Goal: Task Accomplishment & Management: Manage account settings

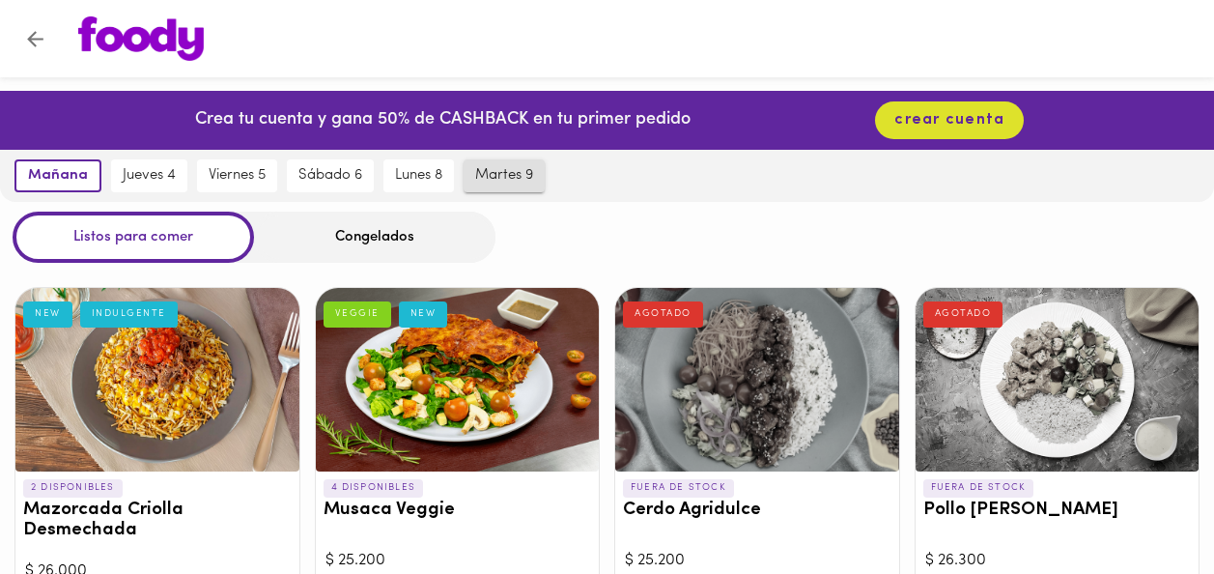
click at [499, 178] on span "martes 9" at bounding box center [504, 175] width 58 height 17
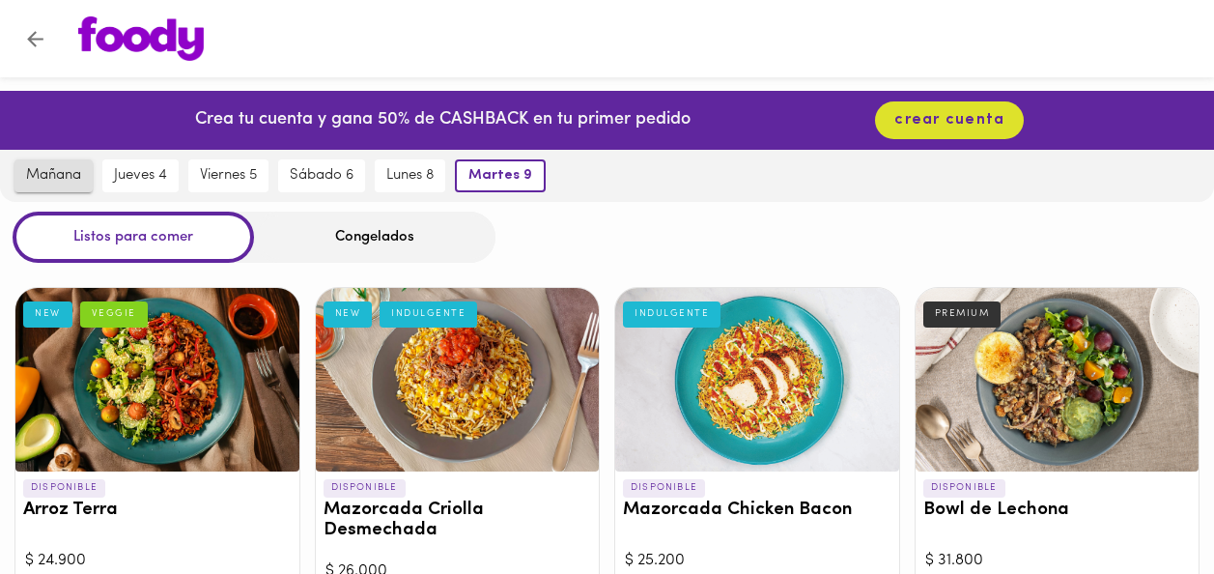
click at [68, 181] on span "mañana" at bounding box center [53, 175] width 55 height 17
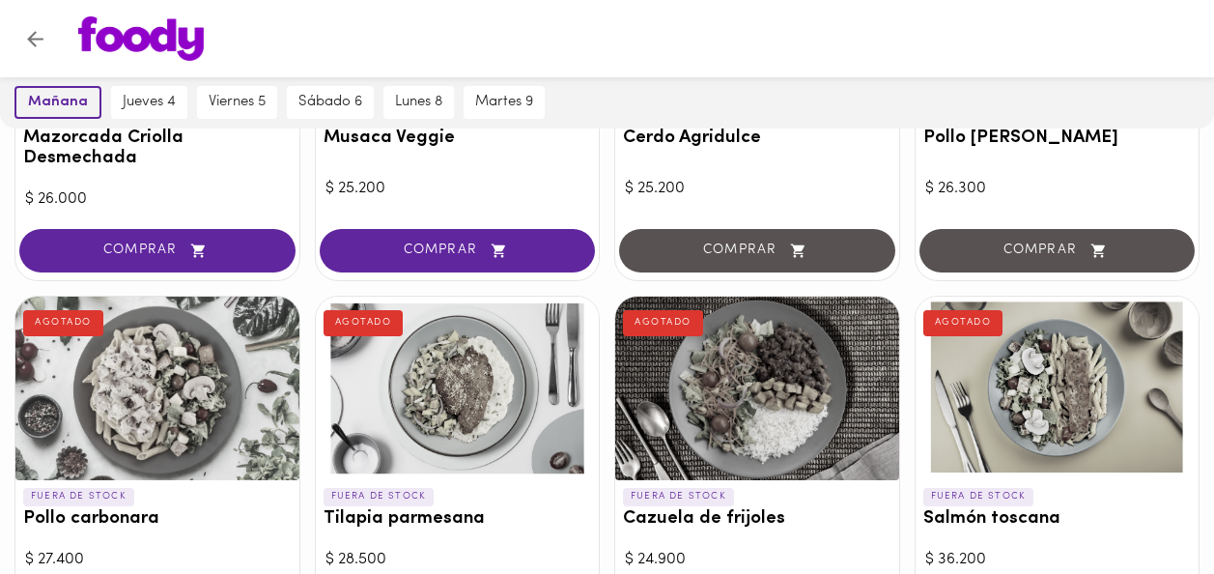
scroll to position [372, 0]
click at [493, 107] on span "martes 9" at bounding box center [504, 102] width 58 height 17
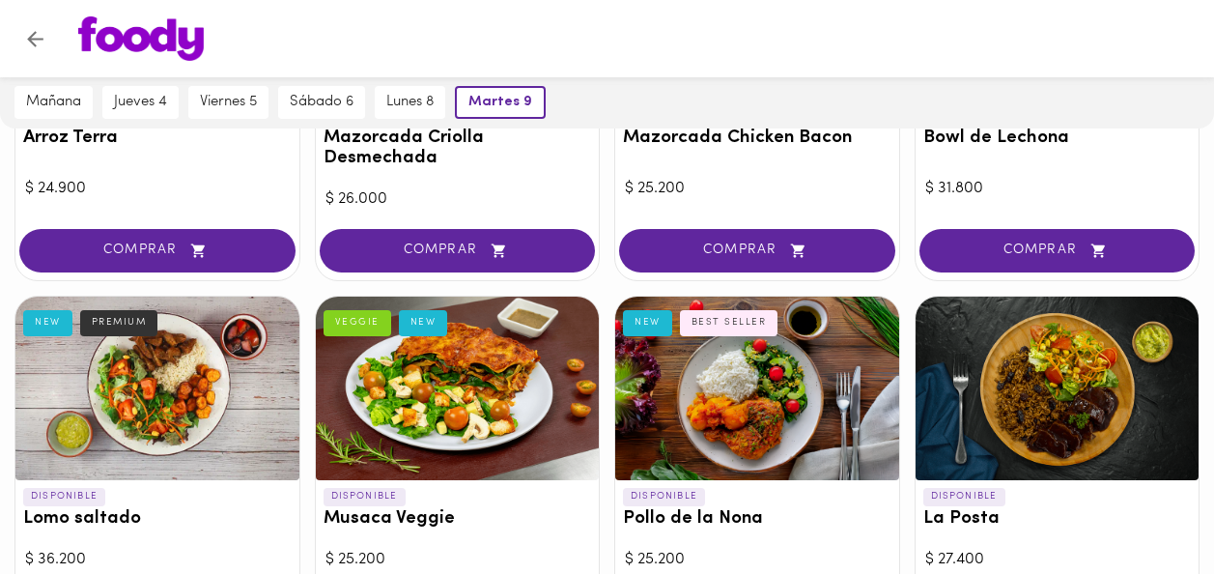
click at [514, 124] on div "martes 9" at bounding box center [500, 102] width 100 height 52
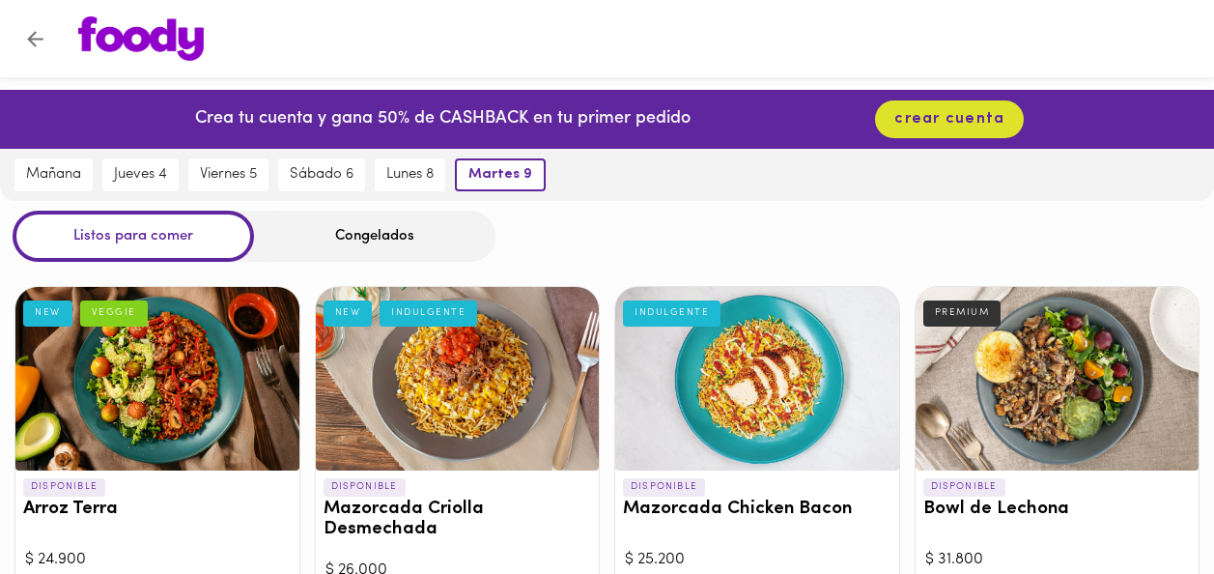
scroll to position [0, 0]
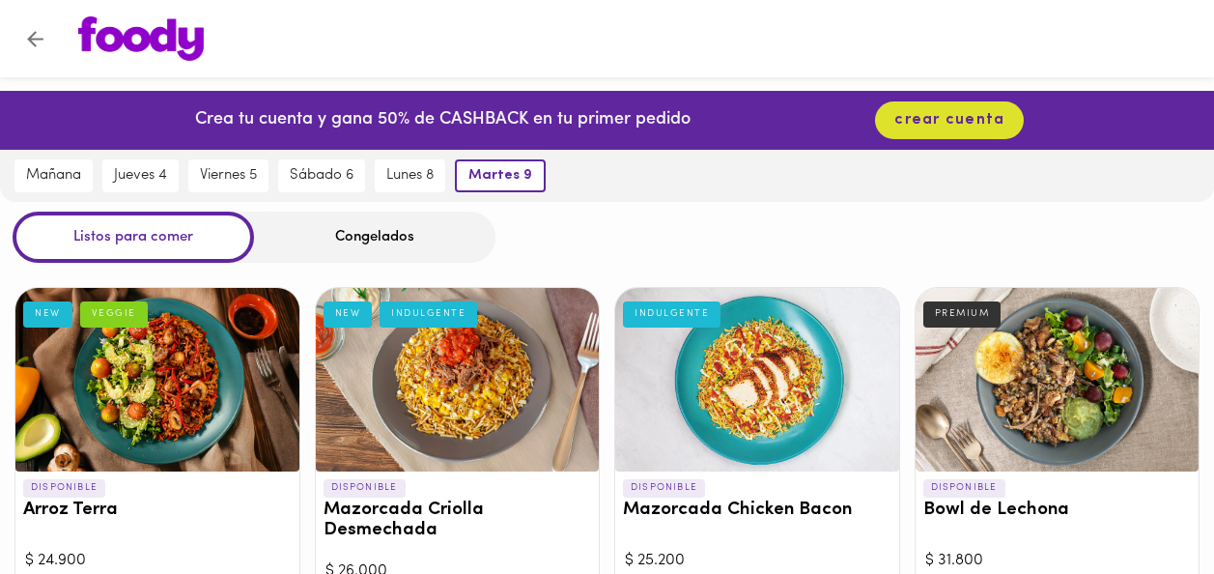
click at [403, 247] on div "Congelados" at bounding box center [374, 236] width 241 height 51
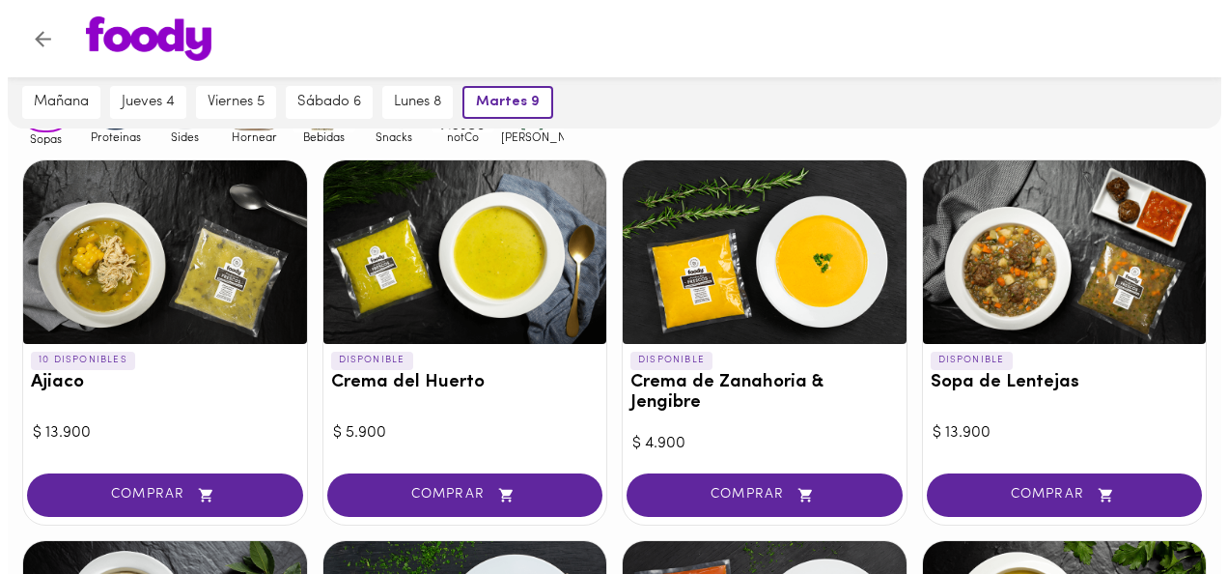
scroll to position [200, 0]
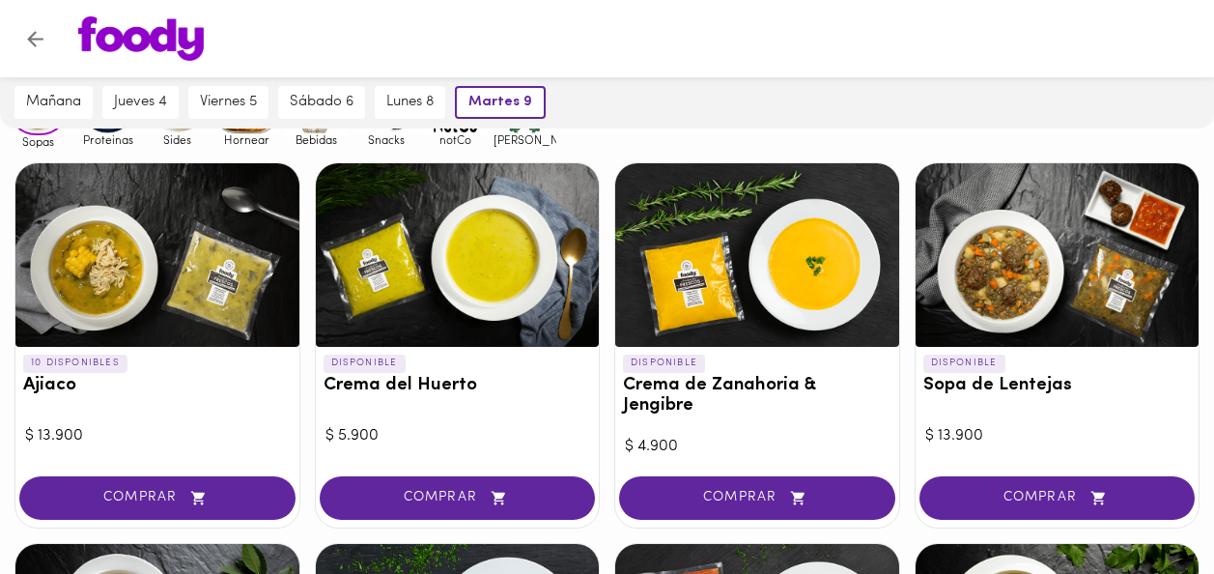
click at [446, 282] on div at bounding box center [458, 254] width 284 height 183
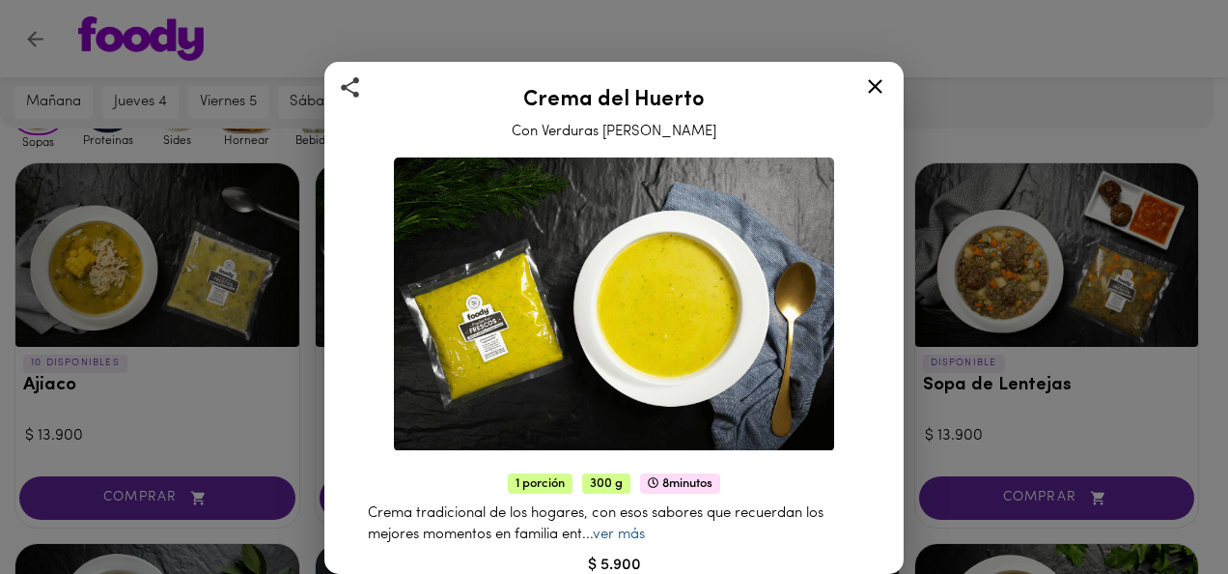
click at [622, 527] on link "ver más" at bounding box center [619, 534] width 52 height 14
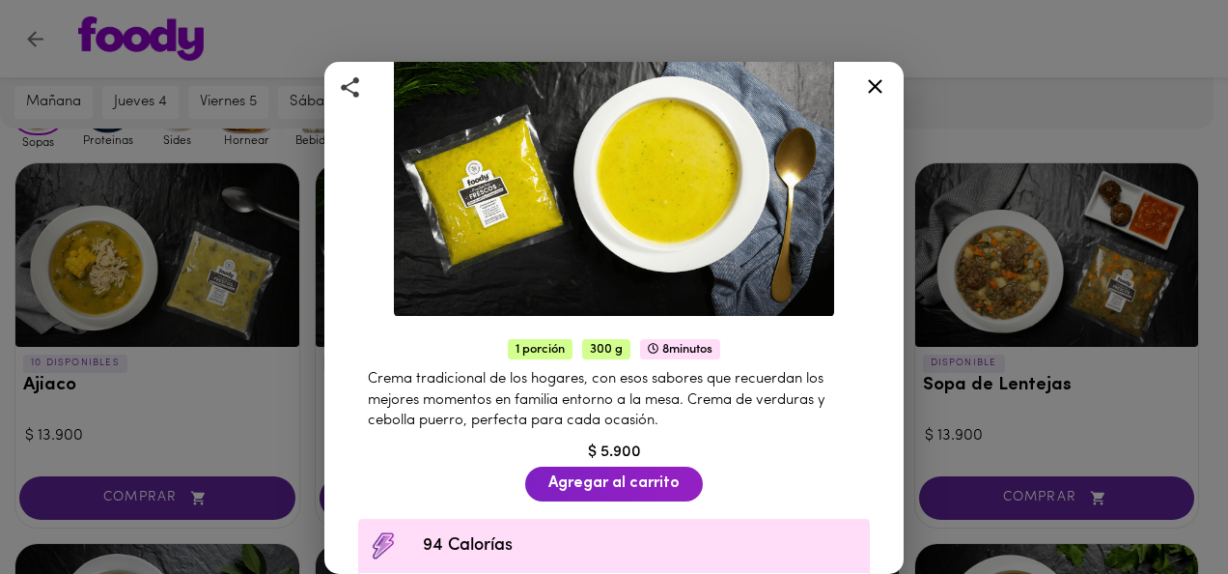
scroll to position [136, 0]
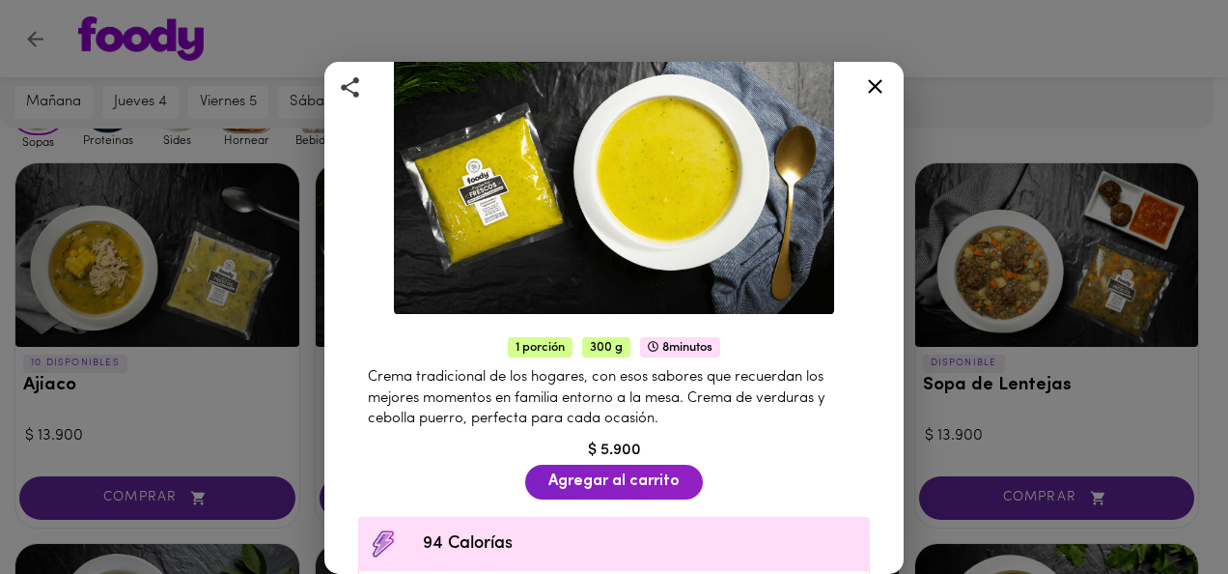
click at [866, 82] on icon at bounding box center [875, 86] width 24 height 24
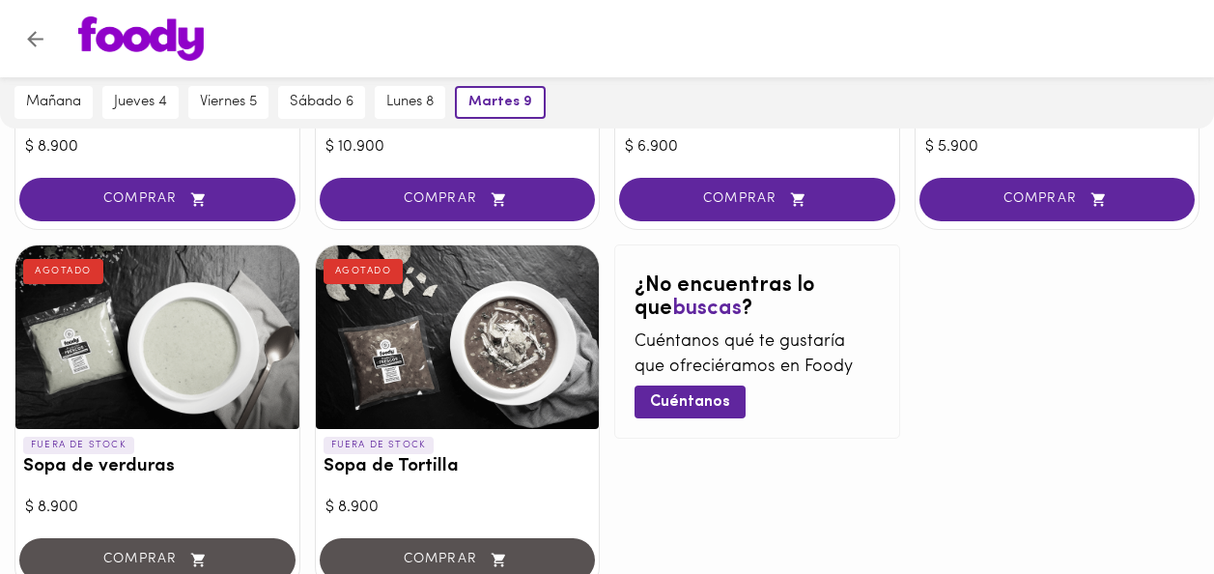
scroll to position [1226, 0]
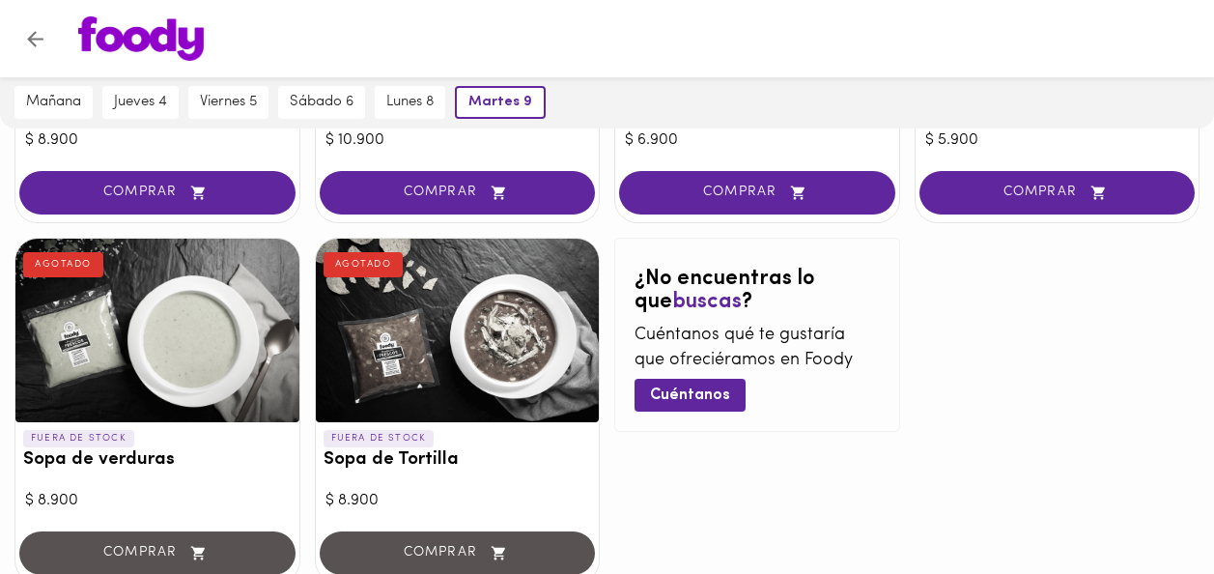
click at [161, 338] on div at bounding box center [157, 330] width 284 height 183
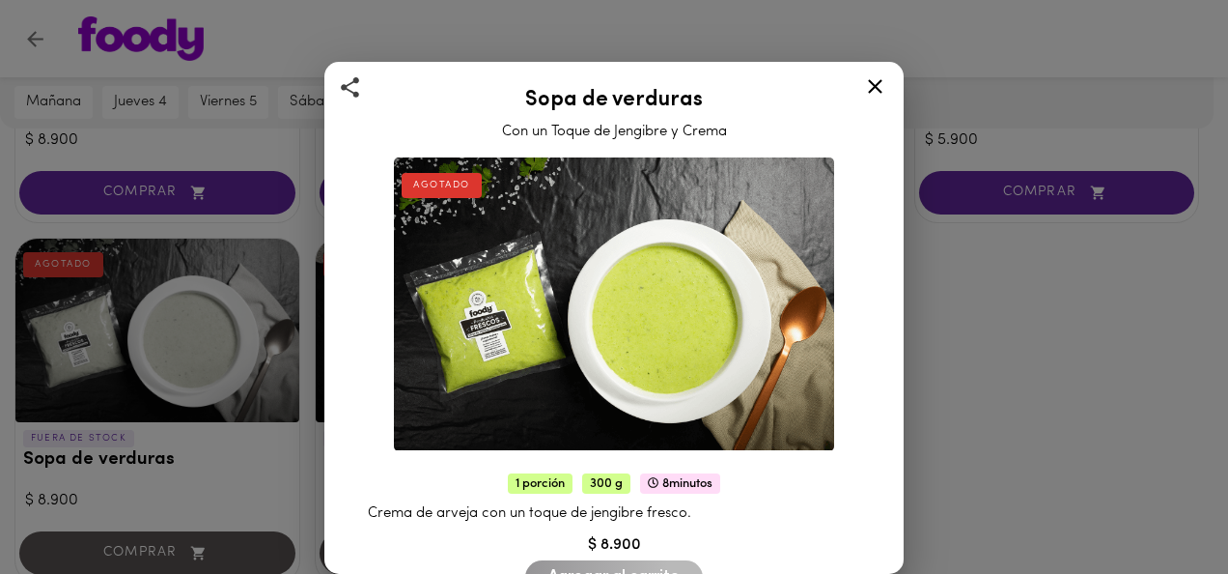
click at [881, 88] on icon at bounding box center [875, 86] width 24 height 24
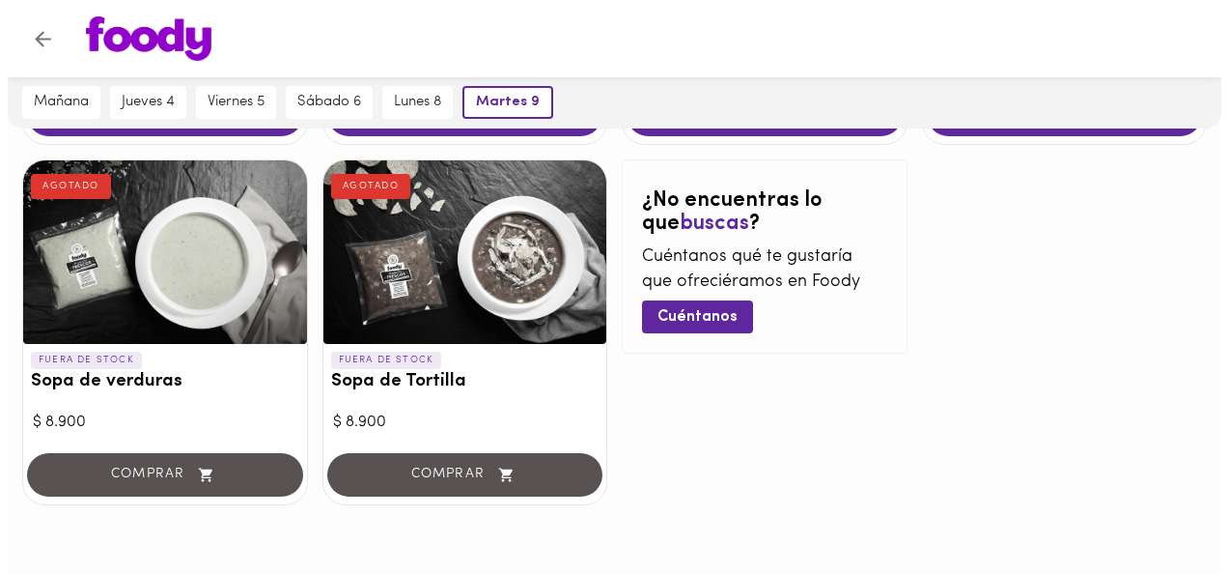
scroll to position [1276, 0]
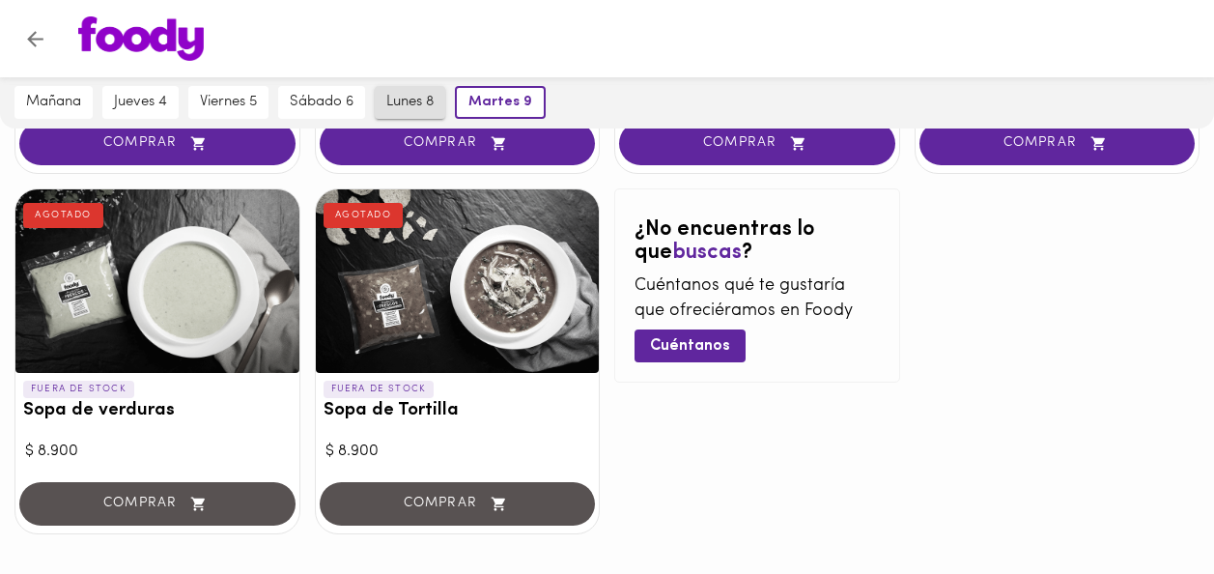
click at [416, 103] on span "lunes 8" at bounding box center [409, 102] width 47 height 17
click at [696, 337] on span "Cuéntanos" at bounding box center [690, 346] width 80 height 18
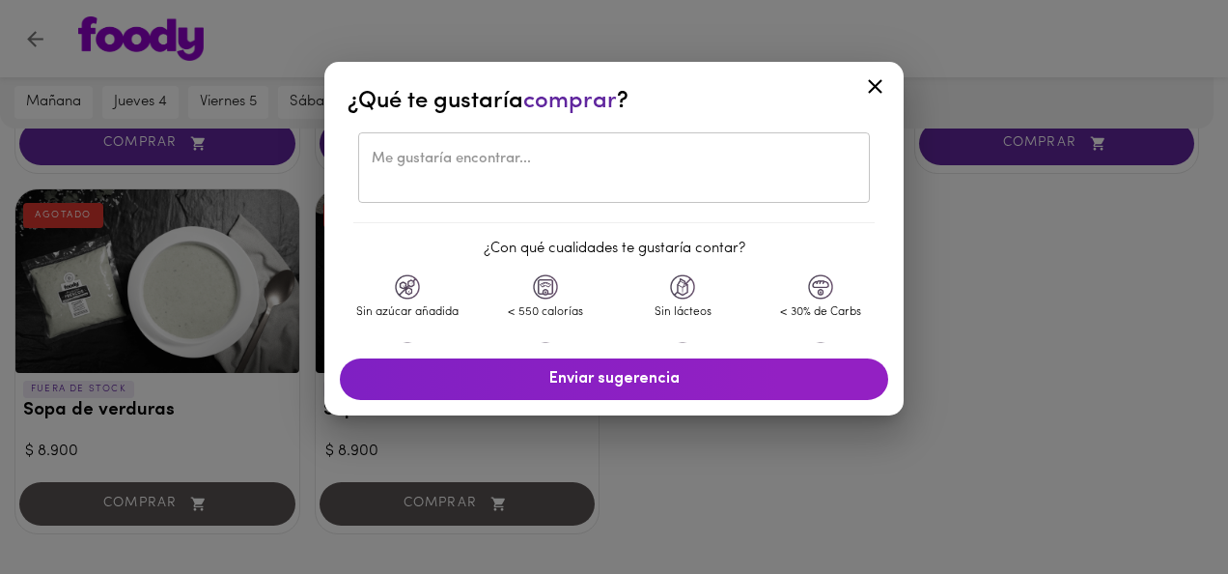
click at [464, 165] on textarea at bounding box center [614, 168] width 485 height 35
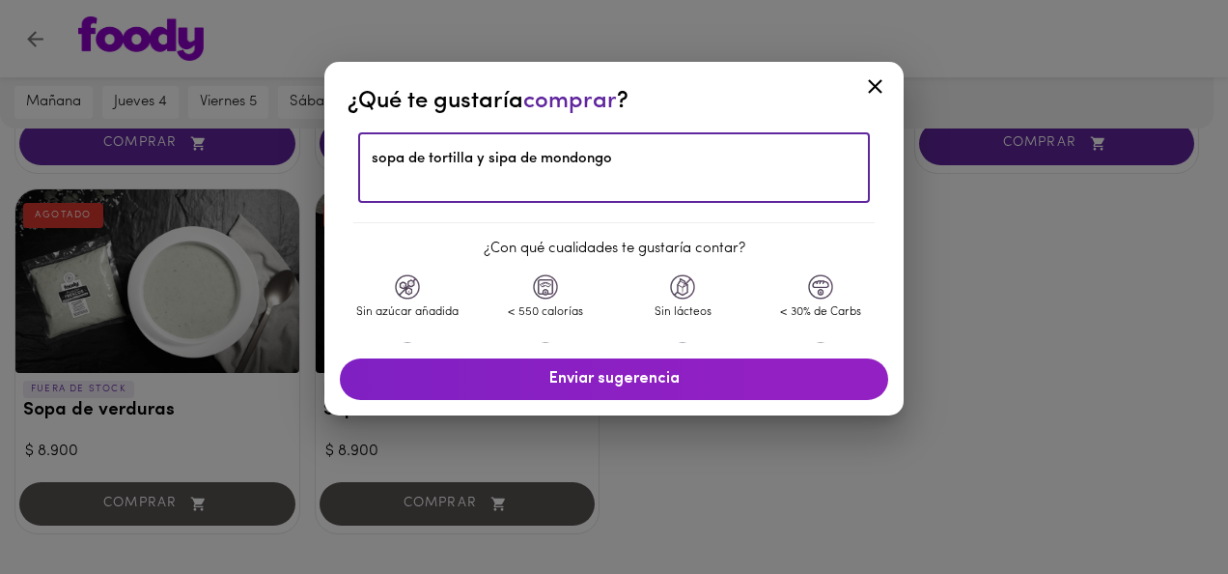
click at [519, 164] on textarea "sopa de tortilla y sipa de mondongo" at bounding box center [614, 168] width 485 height 35
click at [665, 184] on textarea "sopa de tortilla y sopa de mondongo" at bounding box center [614, 168] width 485 height 35
type textarea "sopa de tortilla y sopa de mondongo por favor por favor"
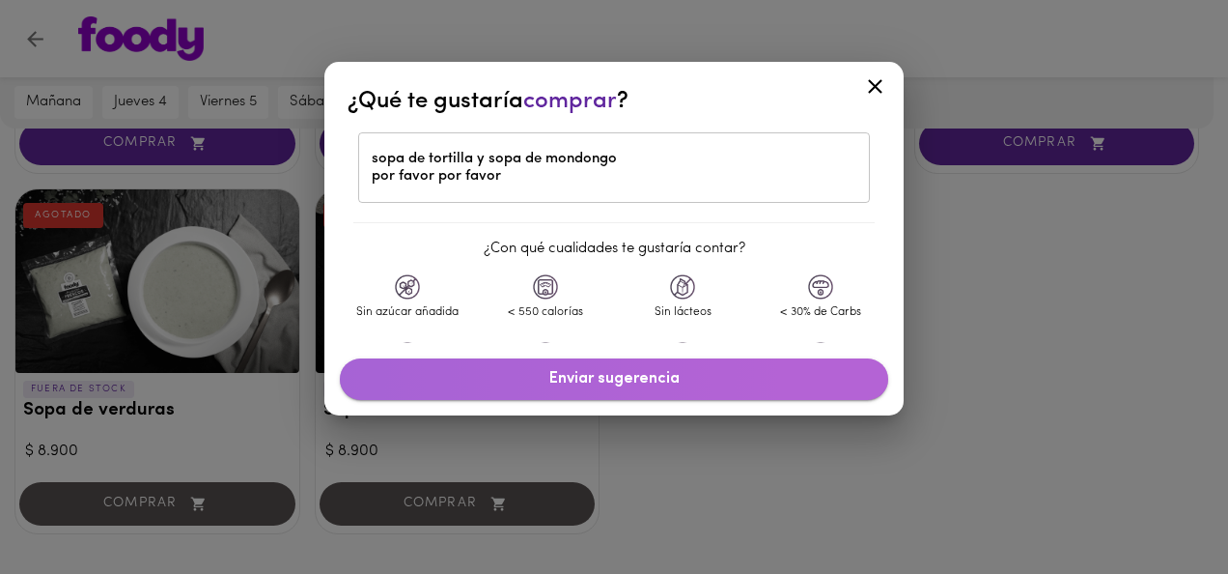
click at [599, 379] on span "Enviar sugerencia" at bounding box center [614, 379] width 510 height 18
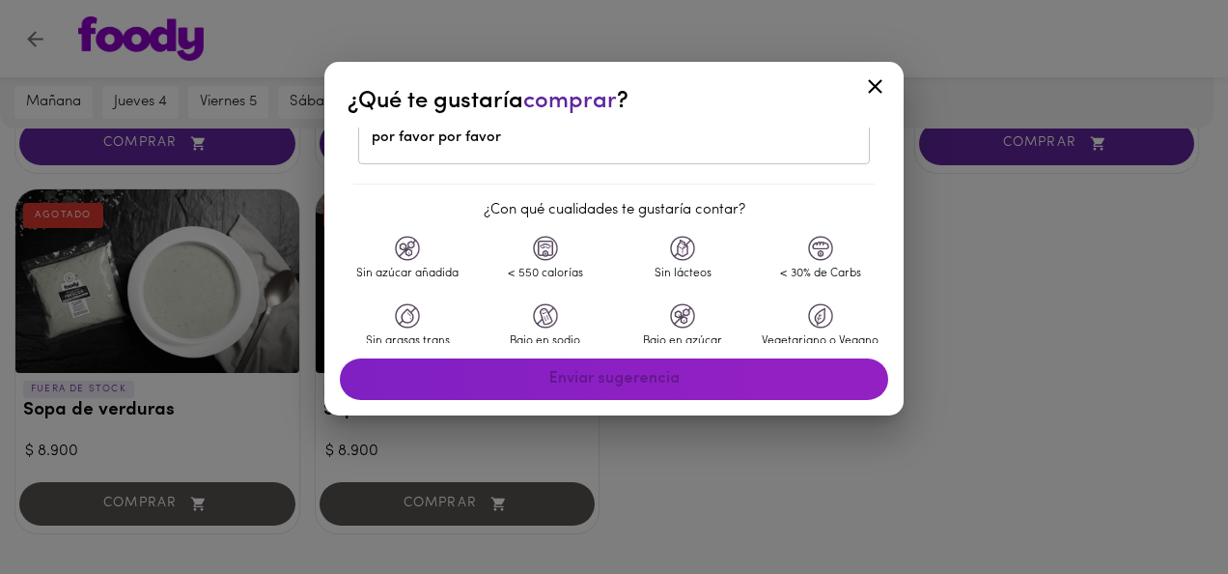
scroll to position [76, 0]
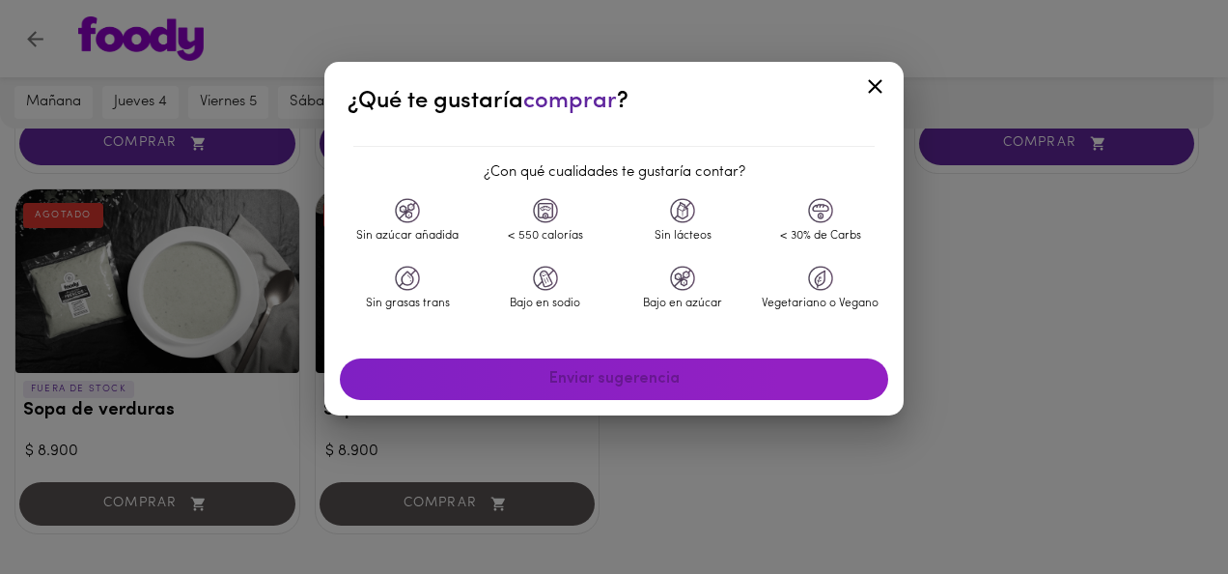
click at [543, 295] on div "Bajo en sodio" at bounding box center [546, 303] width 128 height 16
click at [543, 295] on div "Bajo en sodio" at bounding box center [546, 300] width 138 height 68
click at [391, 216] on div "Sin azúcar añadida" at bounding box center [408, 232] width 138 height 68
click at [536, 290] on img at bounding box center [545, 278] width 25 height 25
click at [582, 384] on div "Enviar sugerencia" at bounding box center [614, 379] width 564 height 57
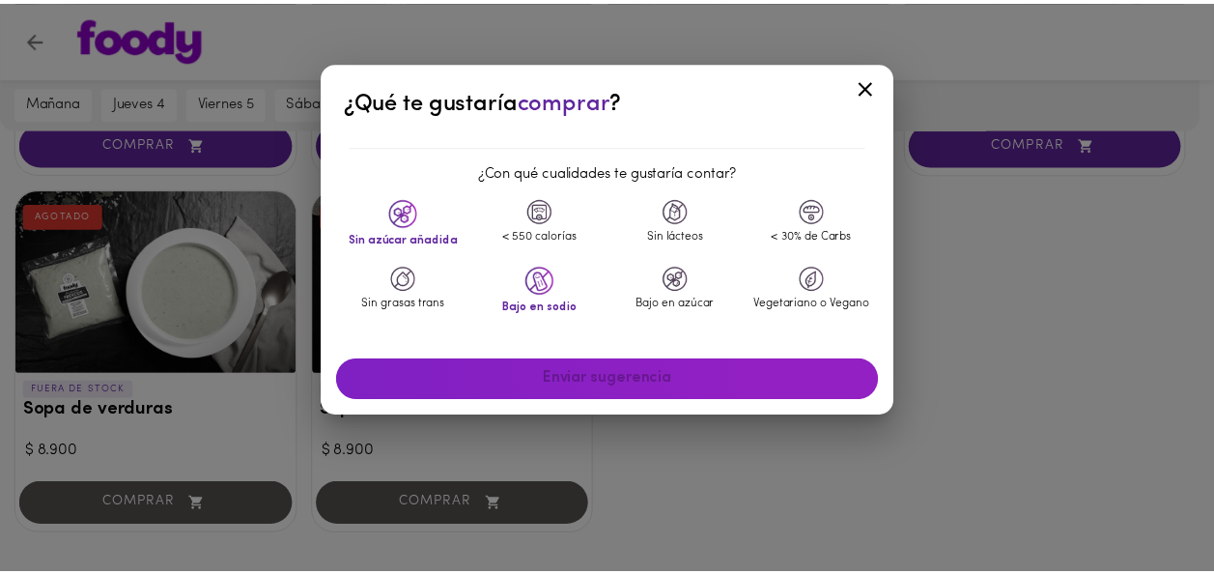
scroll to position [0, 0]
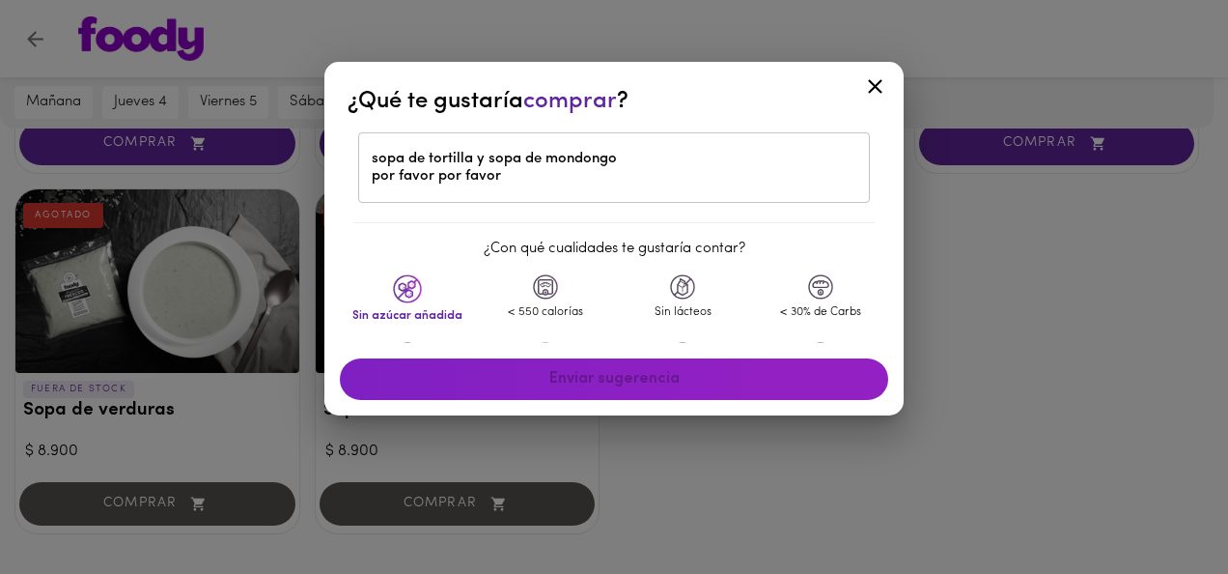
click at [862, 96] on div at bounding box center [875, 90] width 47 height 46
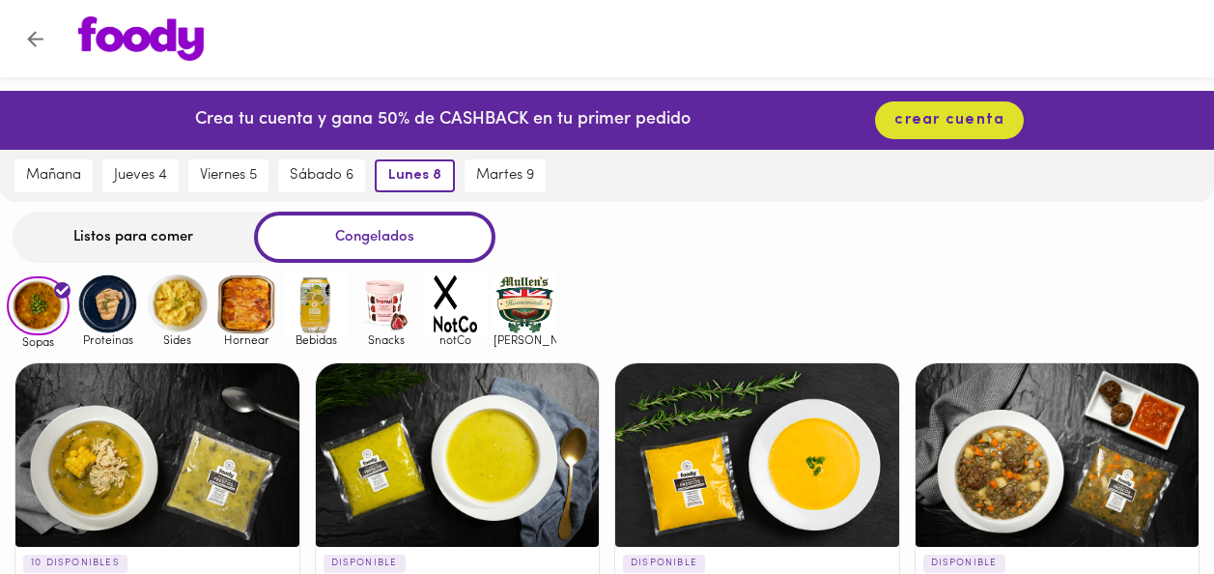
click at [33, 41] on icon "Volver" at bounding box center [35, 39] width 24 height 24
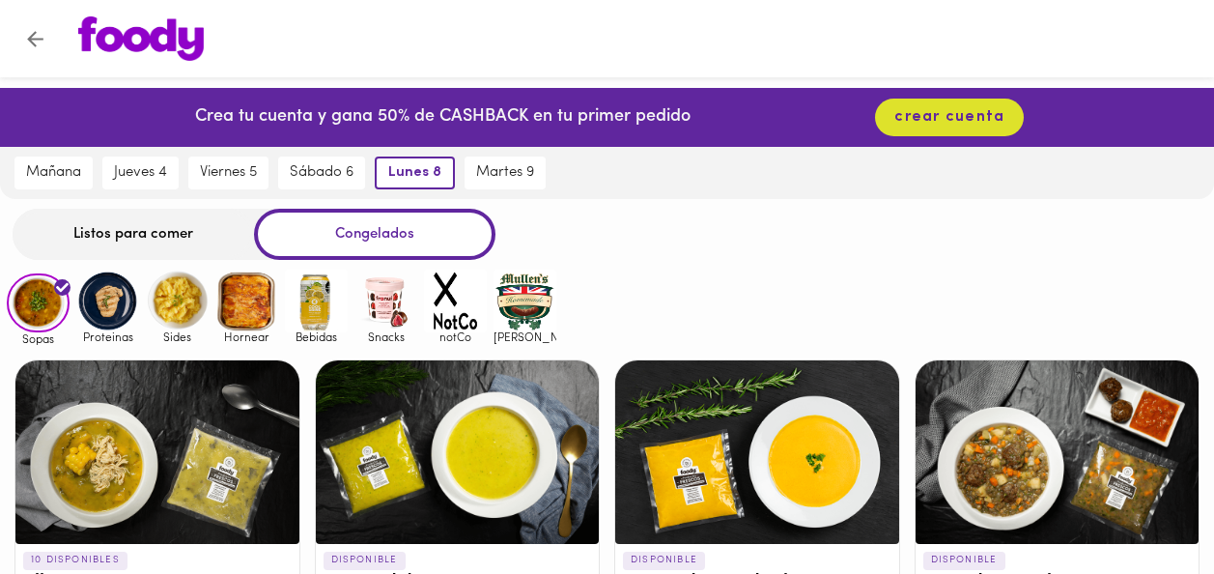
scroll to position [2, 0]
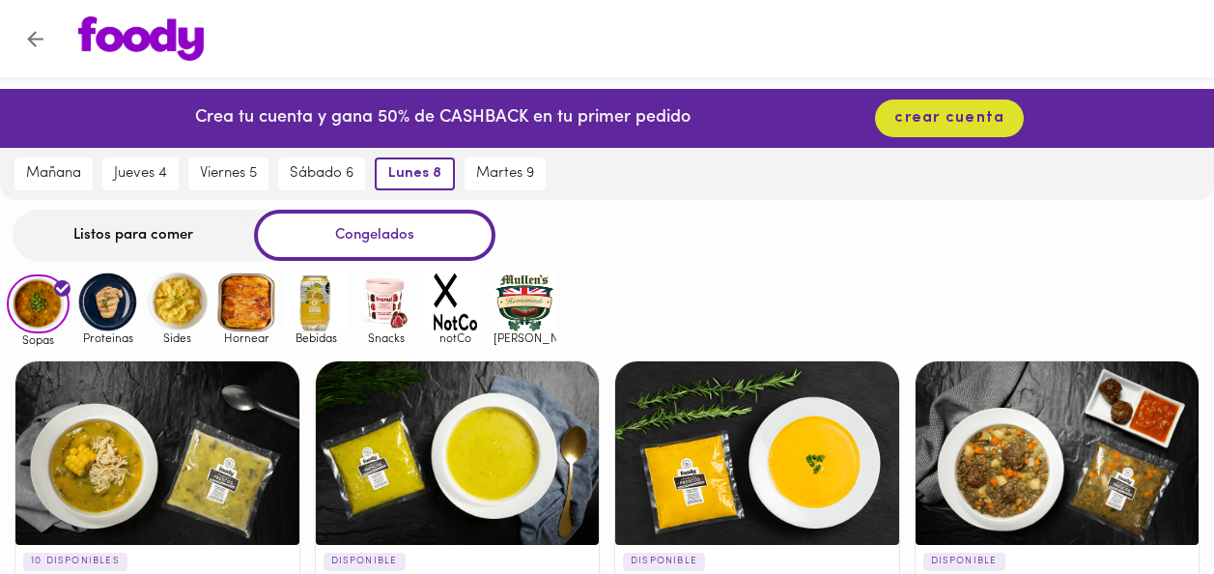
click at [179, 317] on img at bounding box center [177, 301] width 63 height 63
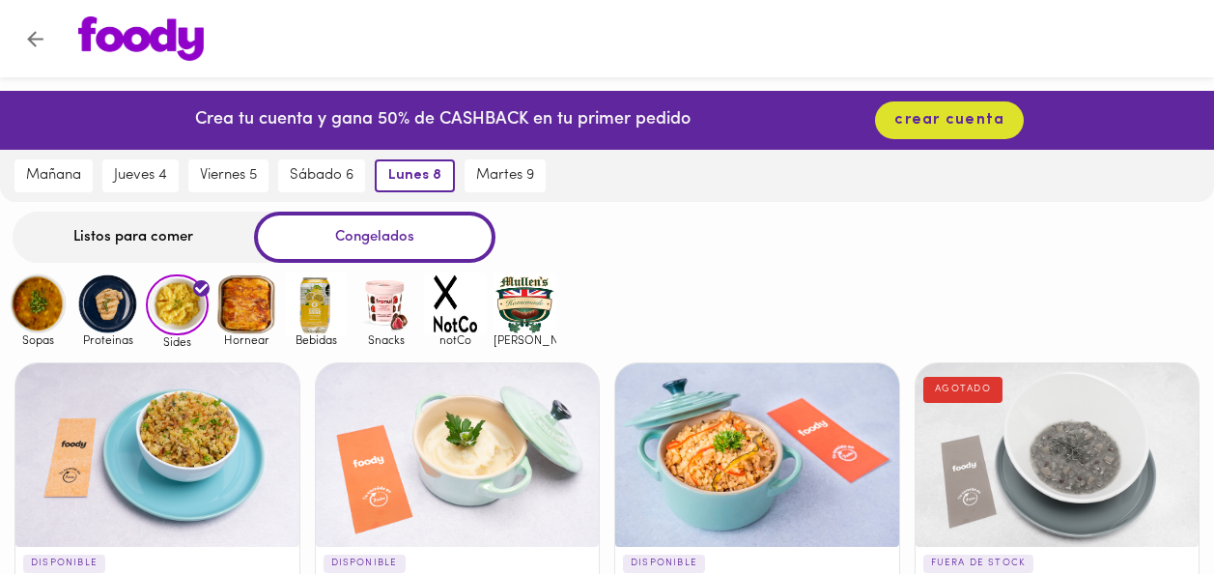
click at [151, 249] on div "Listos para comer" at bounding box center [133, 236] width 241 height 51
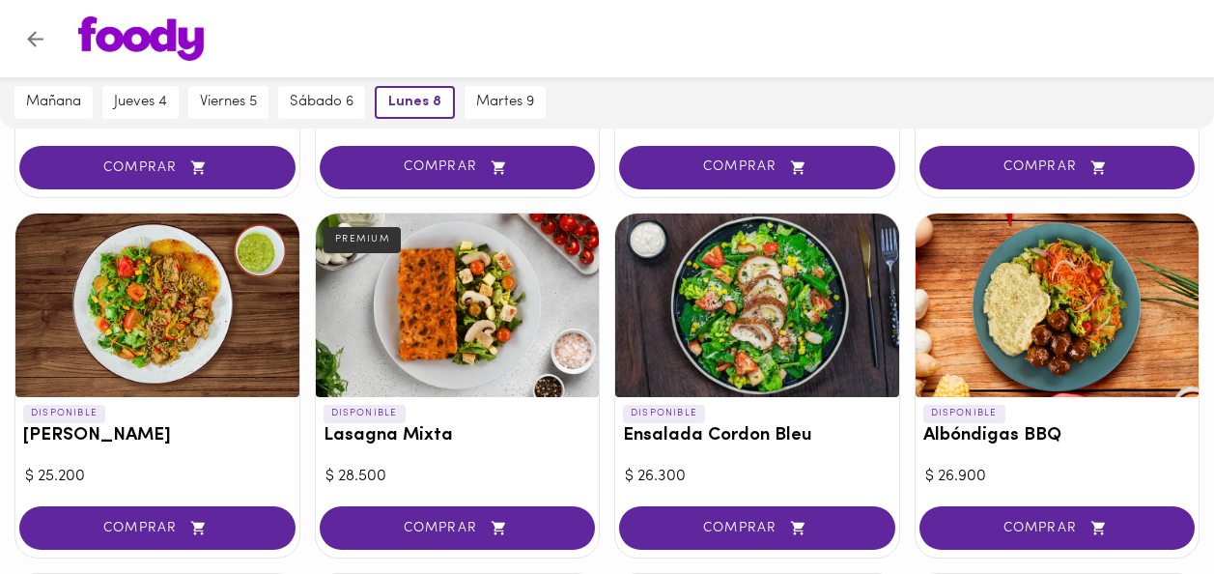
scroll to position [1196, 0]
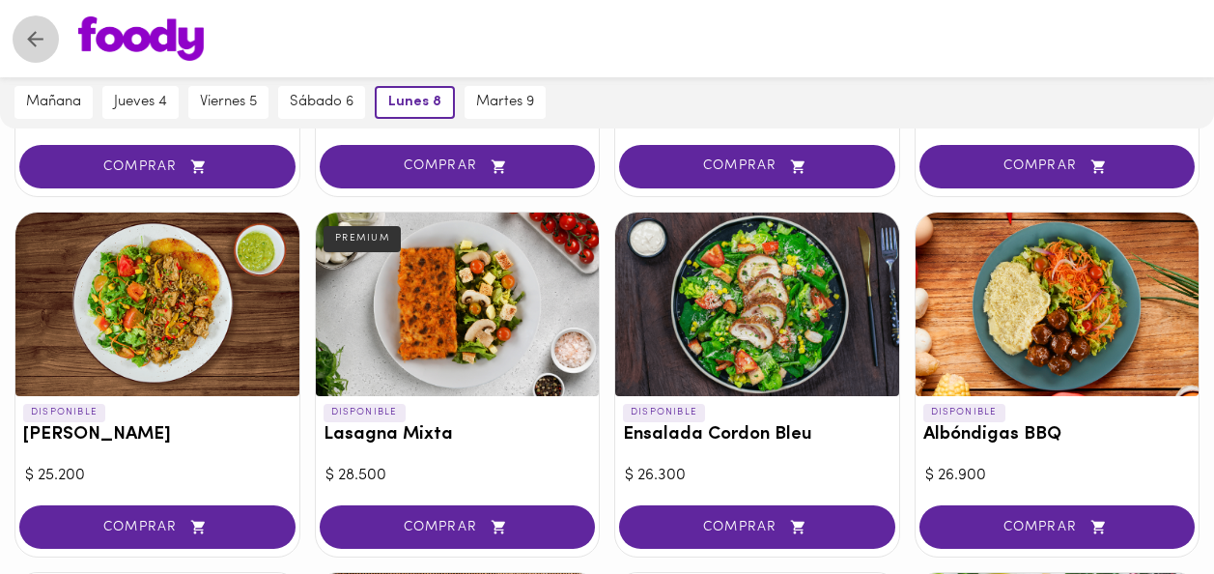
click at [42, 42] on icon "Volver" at bounding box center [35, 39] width 24 height 24
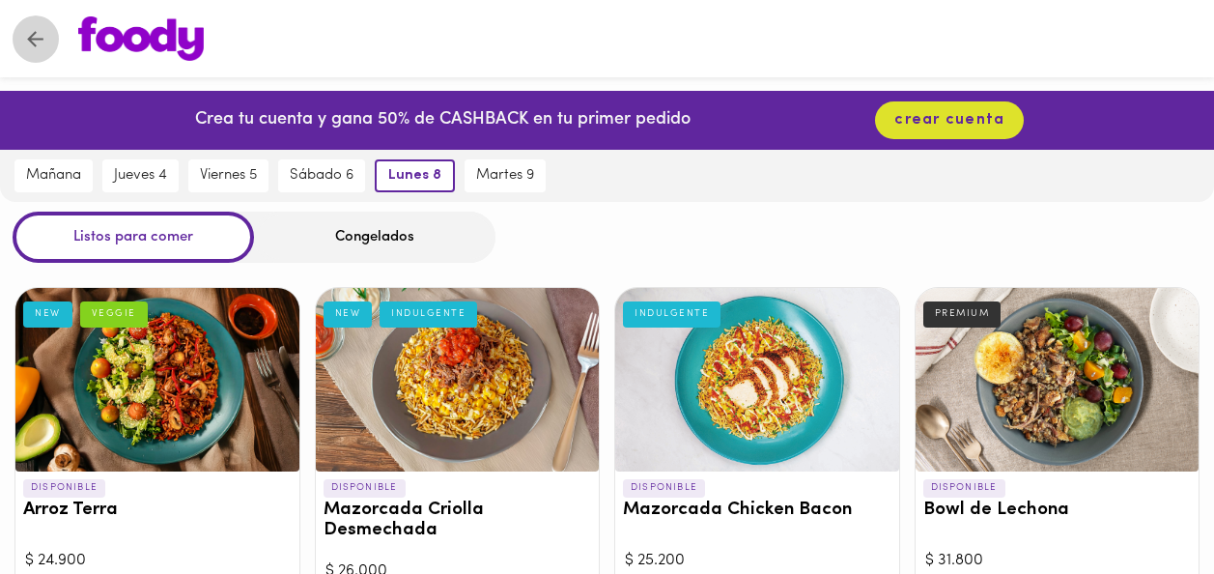
click at [42, 42] on icon "Volver" at bounding box center [35, 39] width 24 height 24
click at [39, 41] on icon "Volver" at bounding box center [35, 39] width 24 height 24
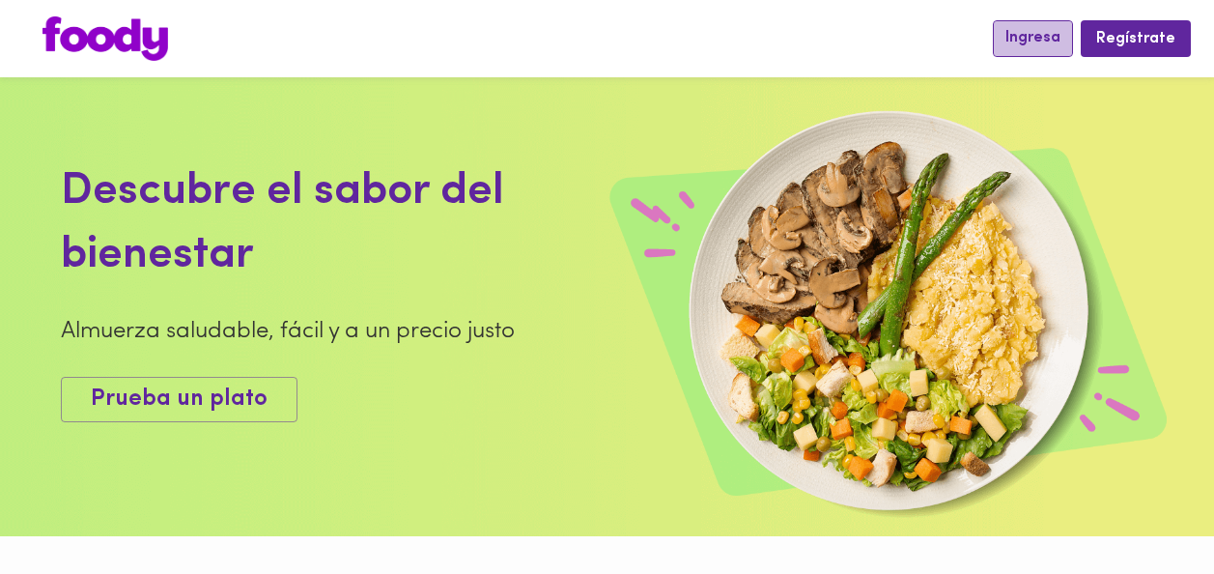
click at [1051, 47] on span "Ingresa" at bounding box center [1032, 38] width 55 height 18
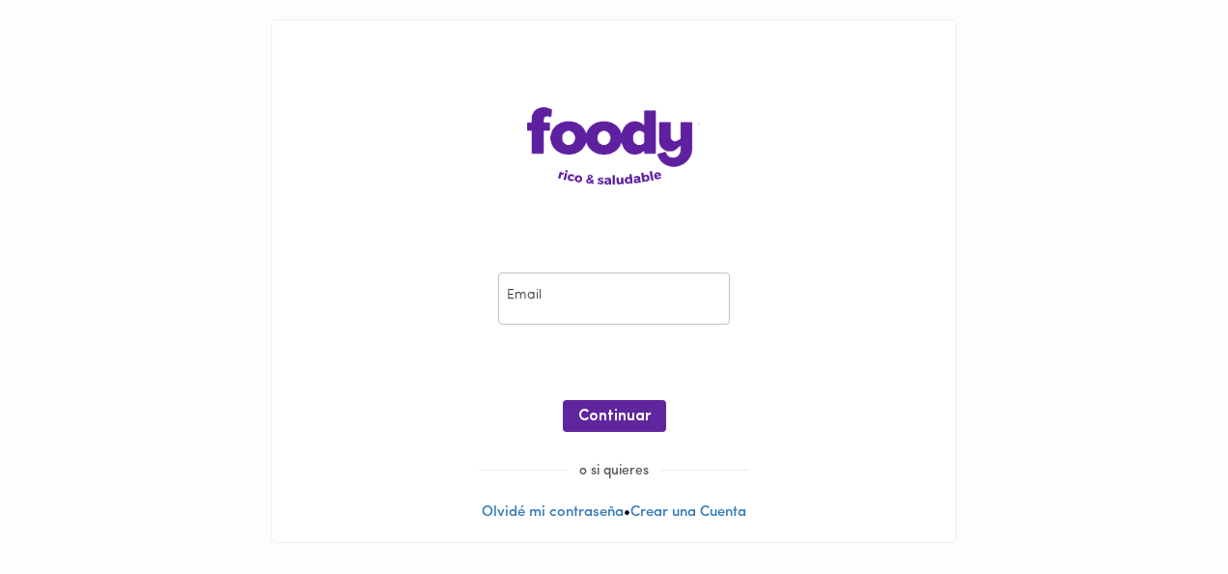
click at [572, 310] on input "email" at bounding box center [614, 298] width 232 height 53
type input "silviasus@gmail.com"
click at [614, 416] on span "Continuar" at bounding box center [614, 417] width 72 height 18
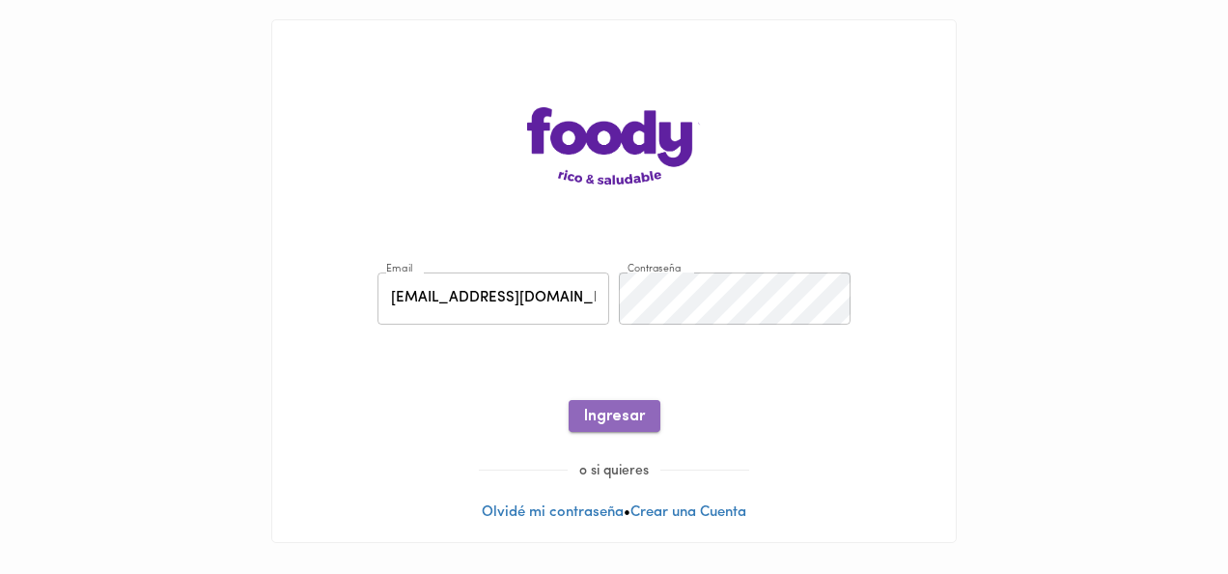
click at [634, 406] on button "Ingresar" at bounding box center [615, 416] width 92 height 32
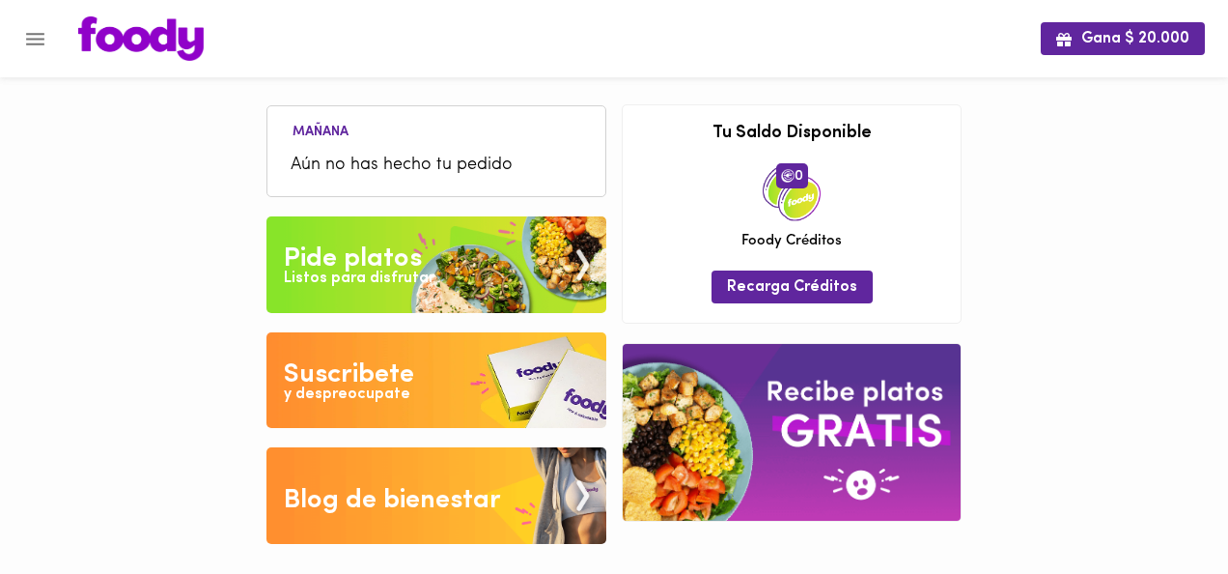
click at [383, 246] on div "Pide platos" at bounding box center [353, 258] width 138 height 39
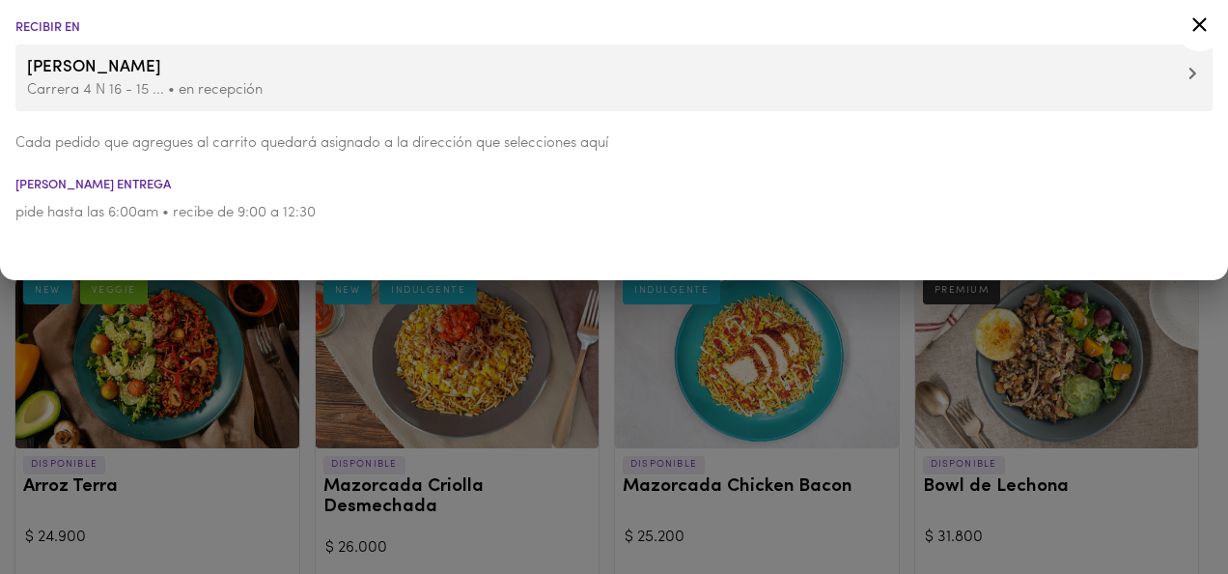
click at [431, 320] on div at bounding box center [614, 287] width 1228 height 574
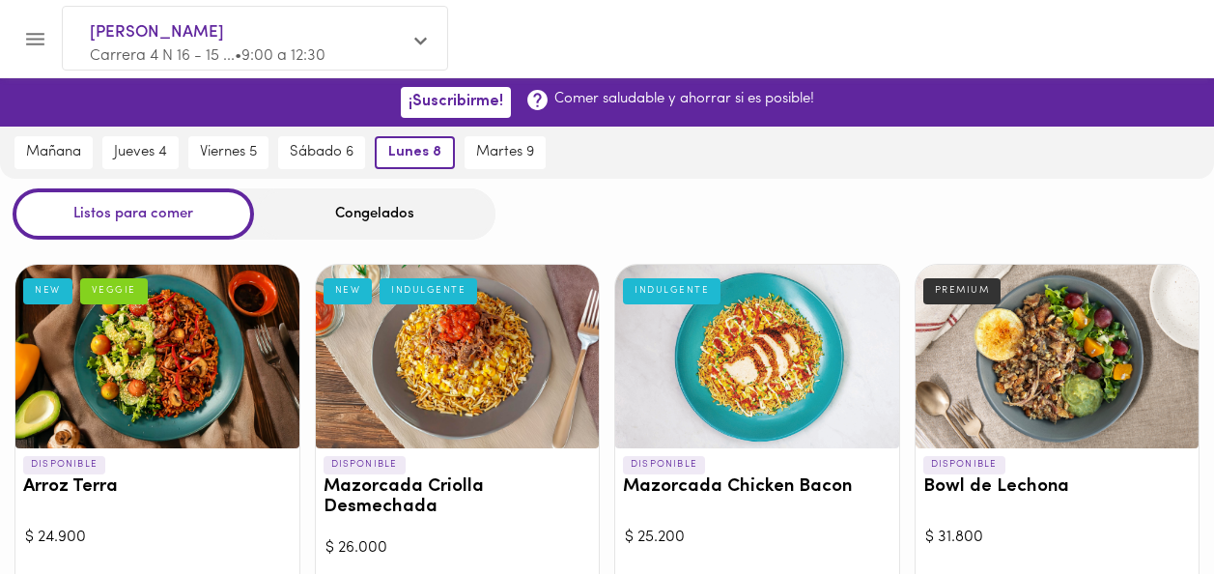
click at [427, 211] on div "Congelados" at bounding box center [374, 213] width 241 height 51
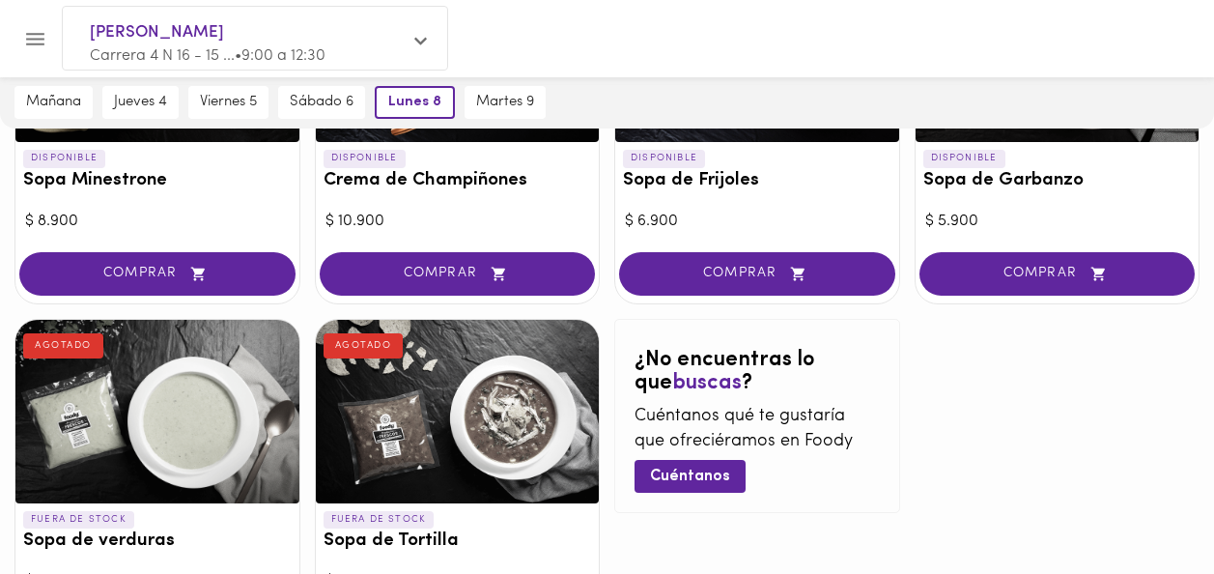
scroll to position [1125, 0]
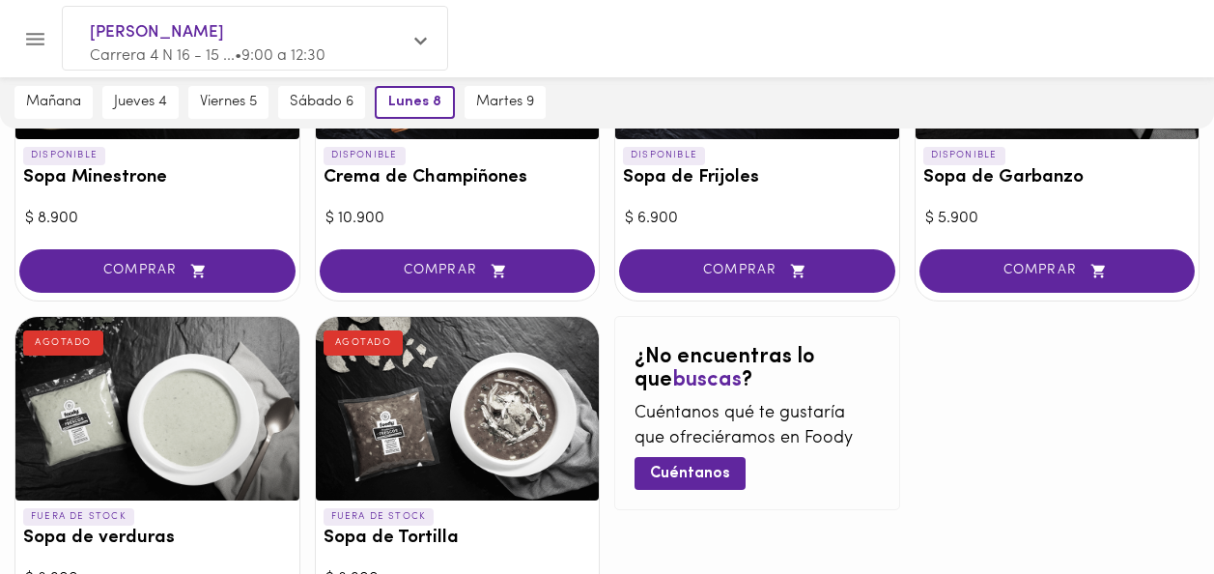
click at [78, 375] on div at bounding box center [157, 408] width 284 height 183
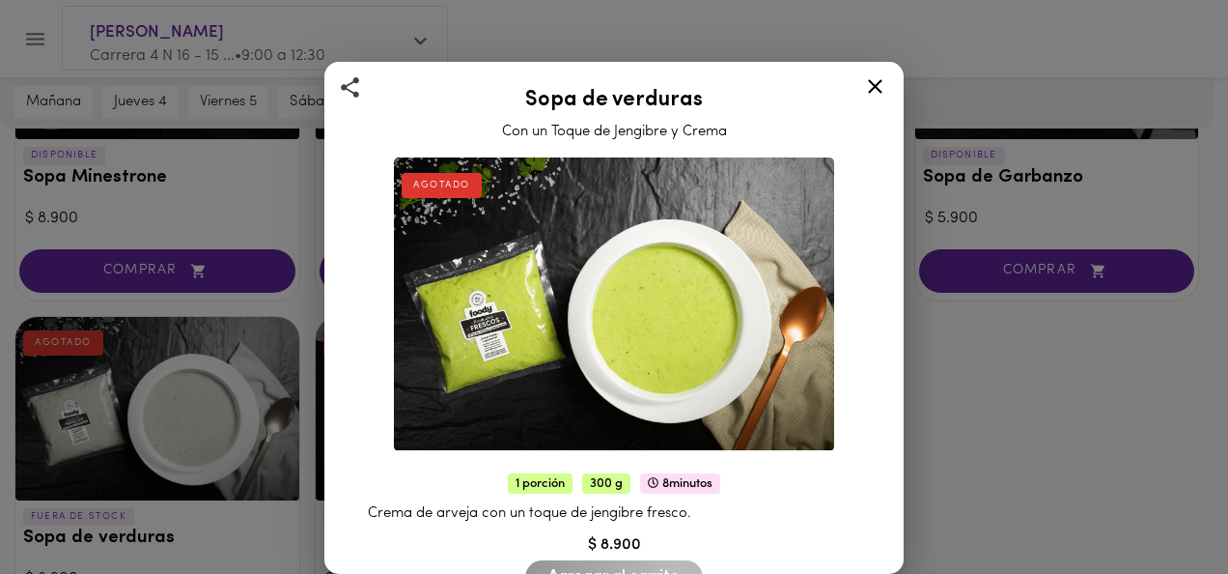
click at [878, 97] on icon at bounding box center [875, 86] width 24 height 24
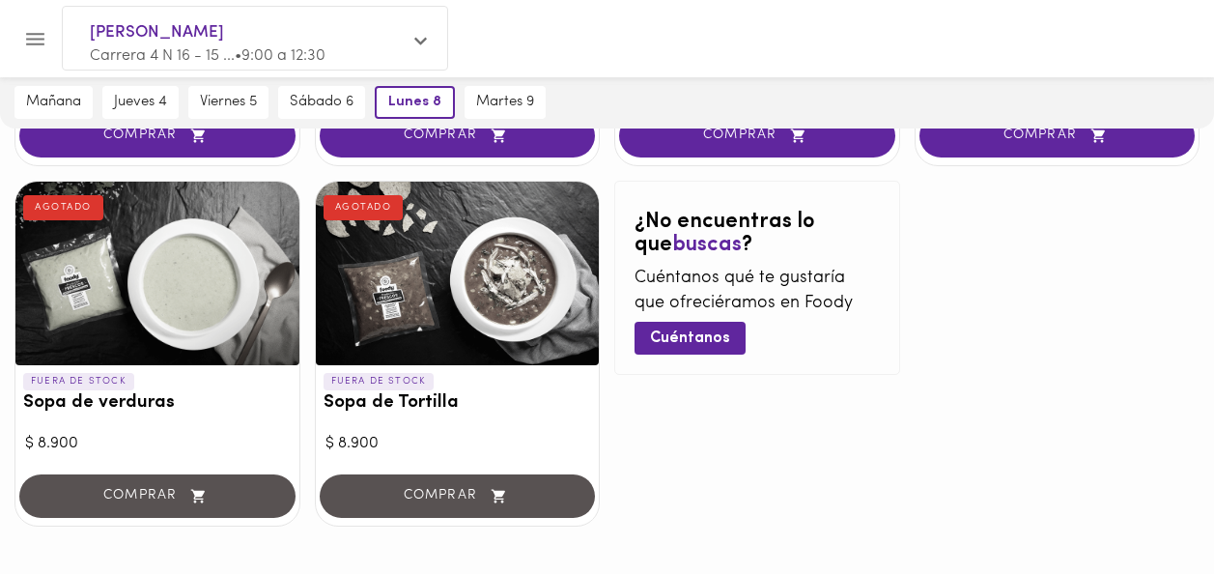
scroll to position [1303, 0]
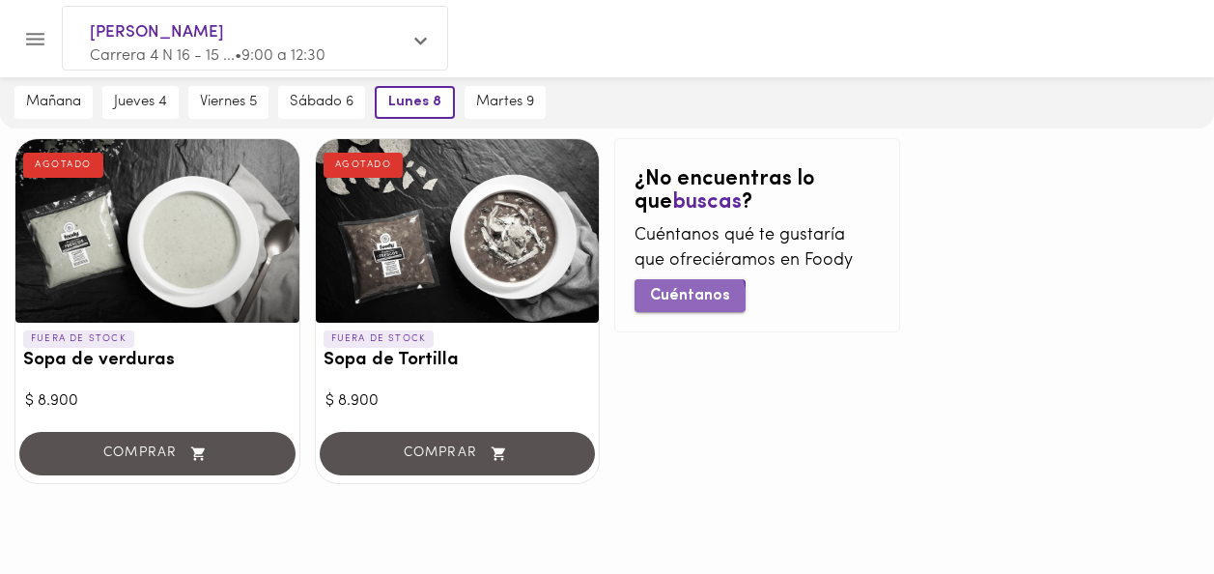
click at [688, 287] on span "Cuéntanos" at bounding box center [690, 296] width 80 height 18
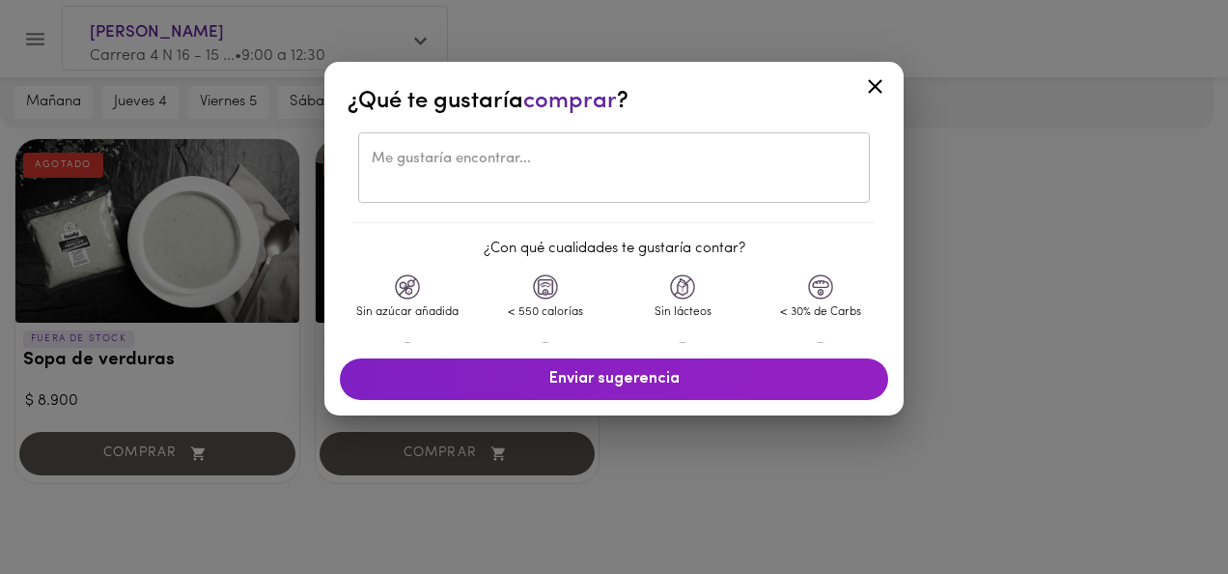
click at [529, 162] on textarea at bounding box center [614, 168] width 485 height 35
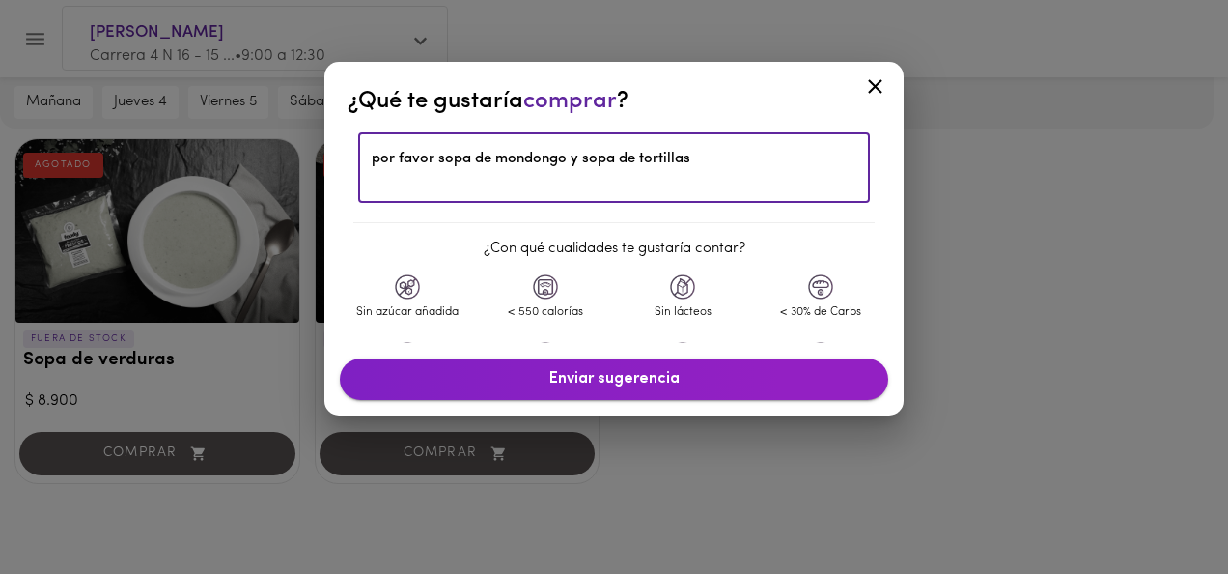
type textarea "por favor sopa de mondongo y sopa de tortillas"
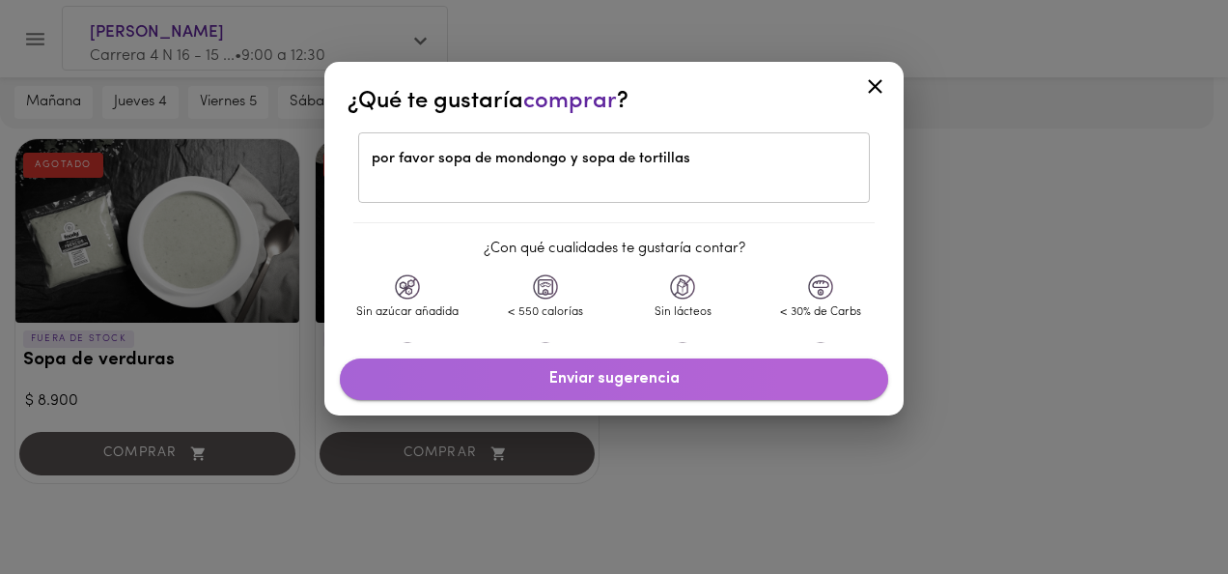
click at [623, 379] on span "Enviar sugerencia" at bounding box center [614, 379] width 510 height 18
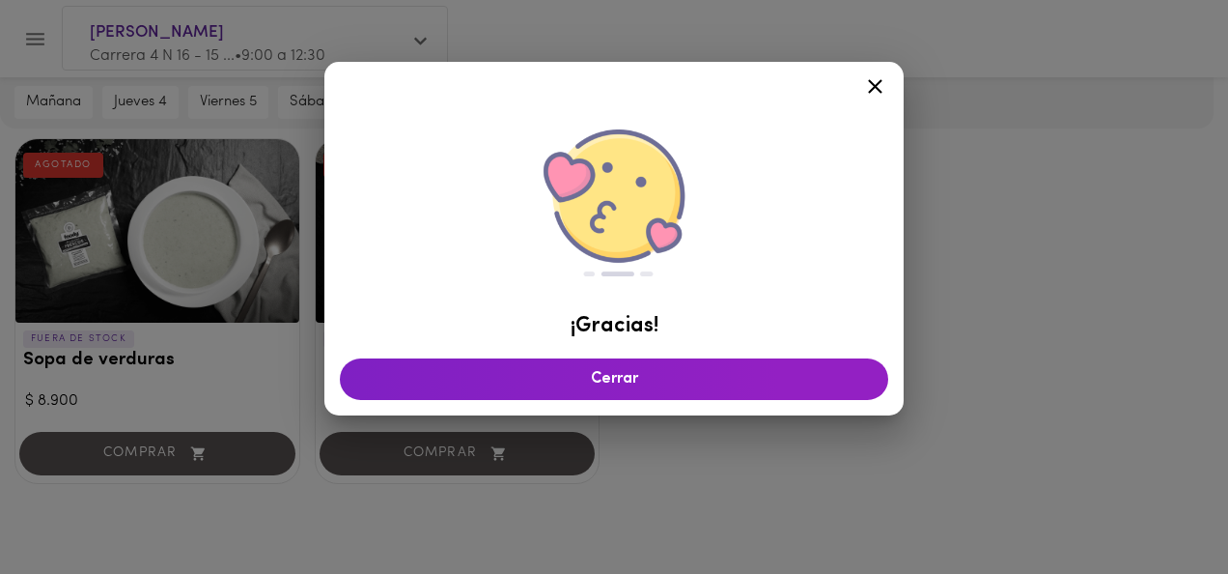
click at [873, 74] on icon at bounding box center [875, 86] width 24 height 24
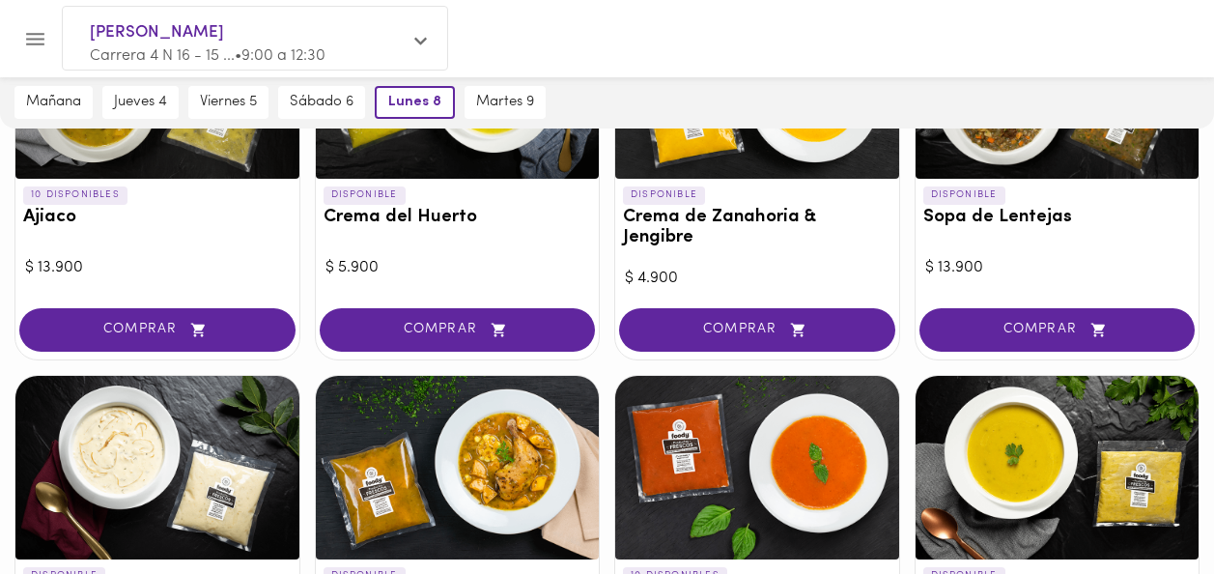
scroll to position [0, 0]
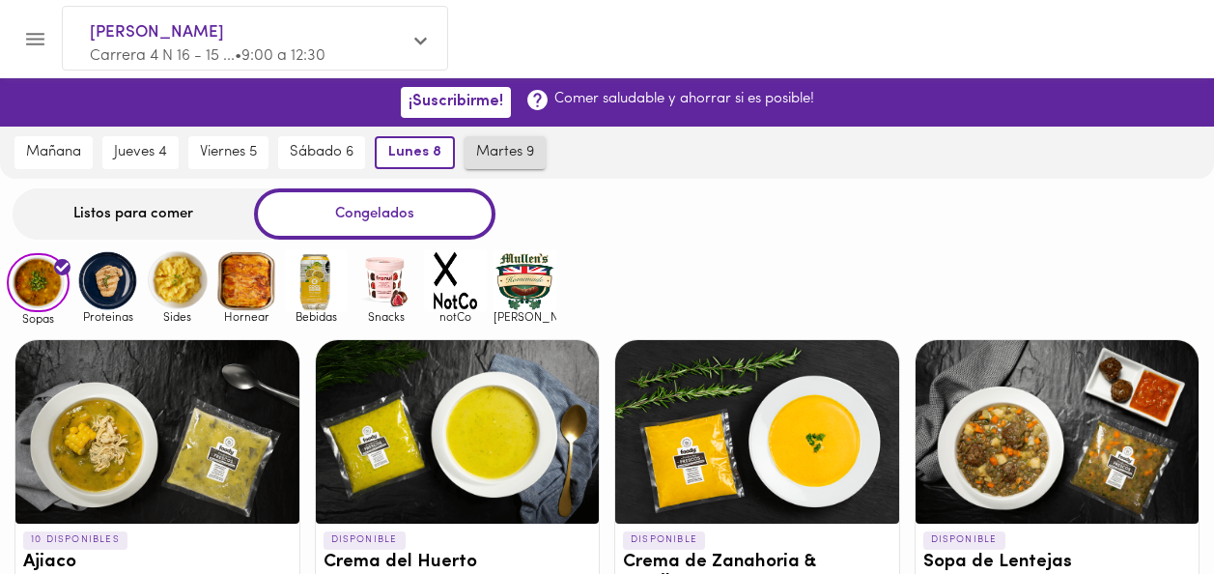
click at [526, 162] on button "martes 9" at bounding box center [504, 152] width 81 height 33
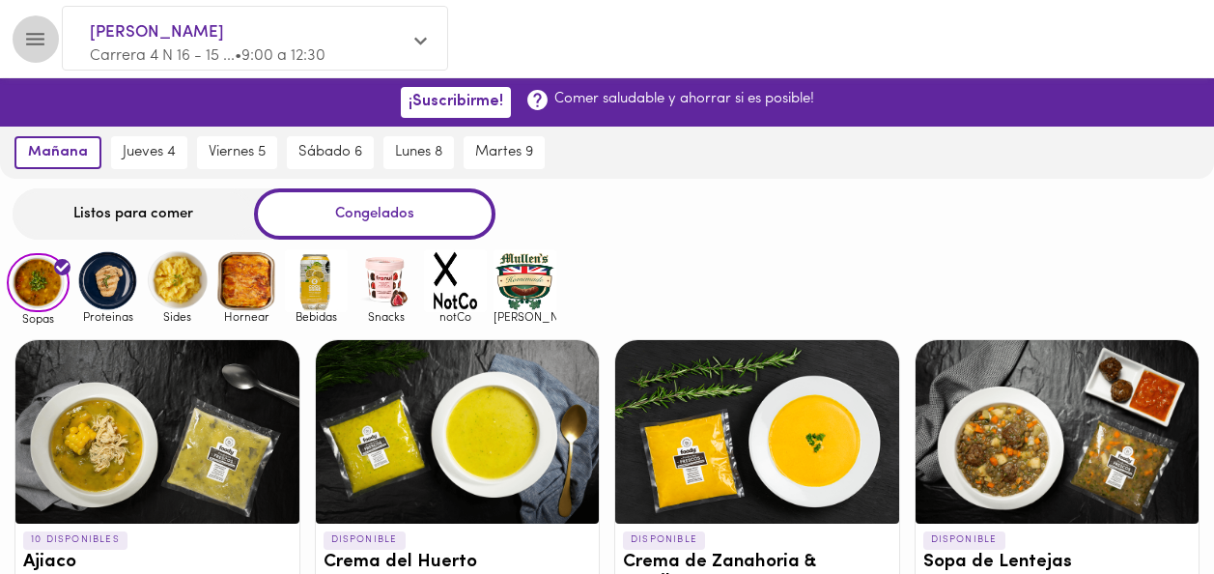
click at [39, 38] on icon "Menu" at bounding box center [35, 39] width 18 height 13
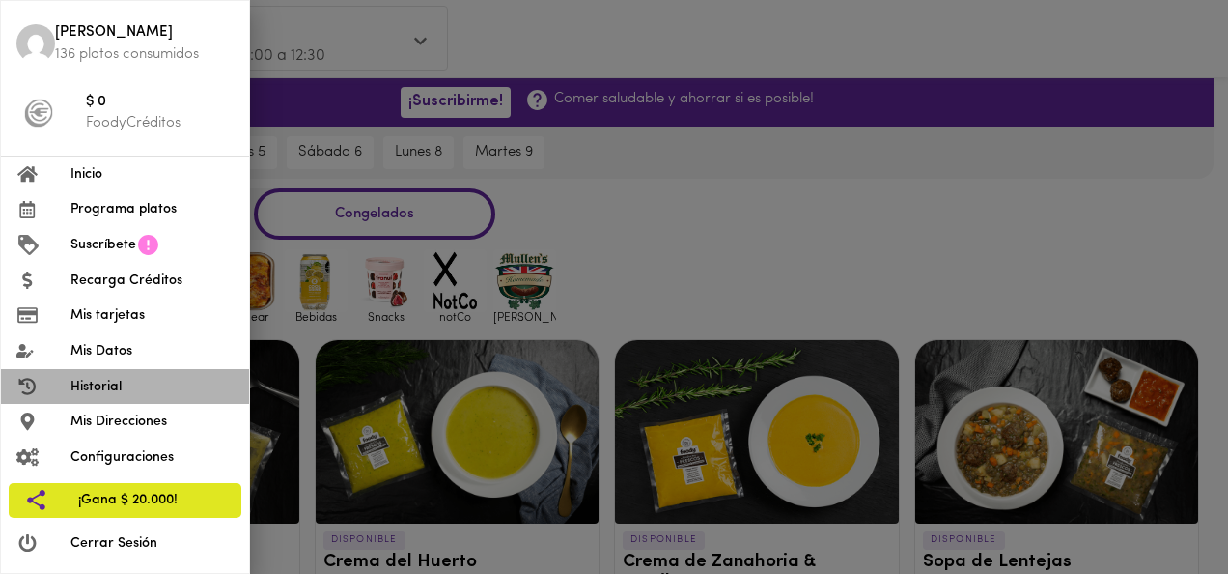
click at [90, 390] on span "Historial" at bounding box center [151, 387] width 163 height 20
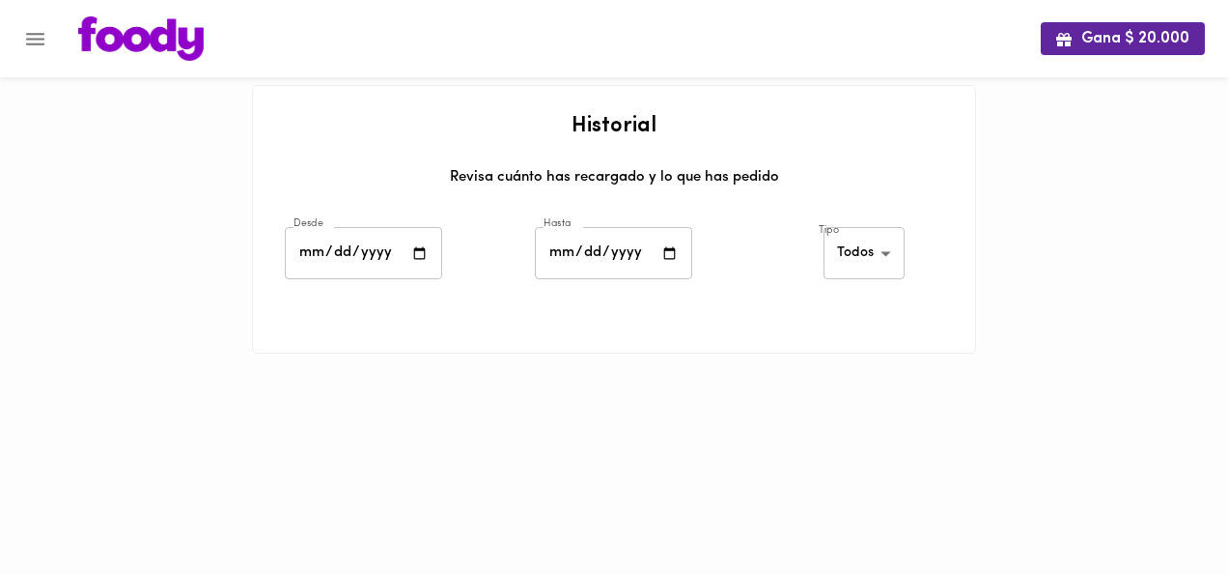
click at [419, 254] on input "date" at bounding box center [363, 253] width 157 height 53
type input "2025-08-01"
click at [672, 252] on input "date" at bounding box center [613, 253] width 157 height 53
click at [890, 252] on body "Gana $ 20.000 Historial Revisa cuánto has recargado y lo que has pedido Desde 2…" at bounding box center [614, 201] width 1228 height 402
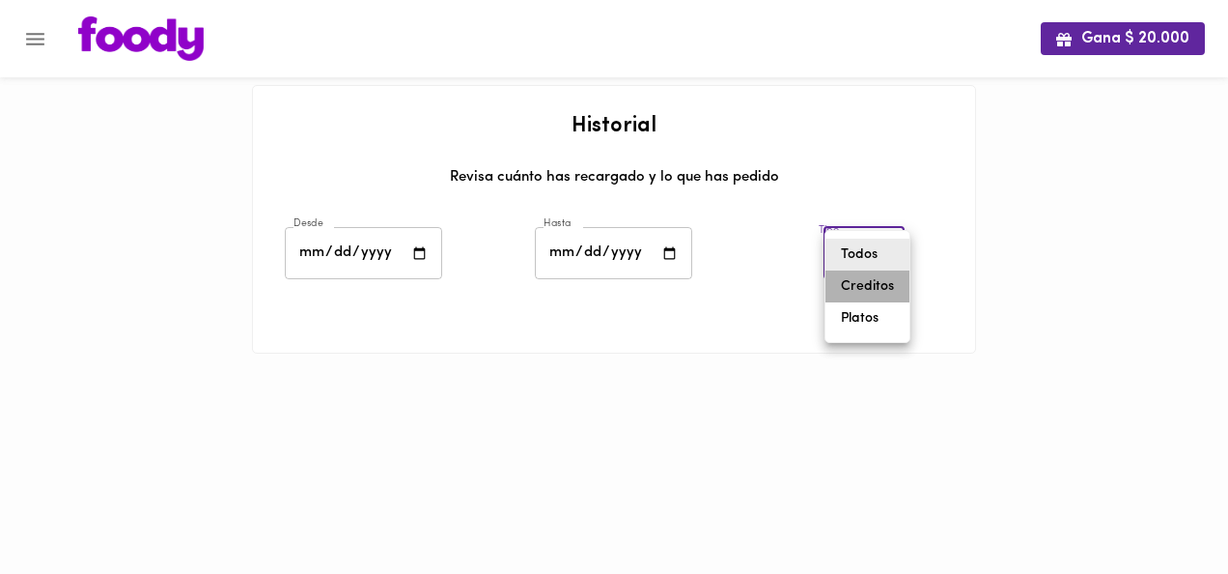
click at [852, 280] on li "Creditos" at bounding box center [868, 286] width 84 height 32
type input "foody-credits"
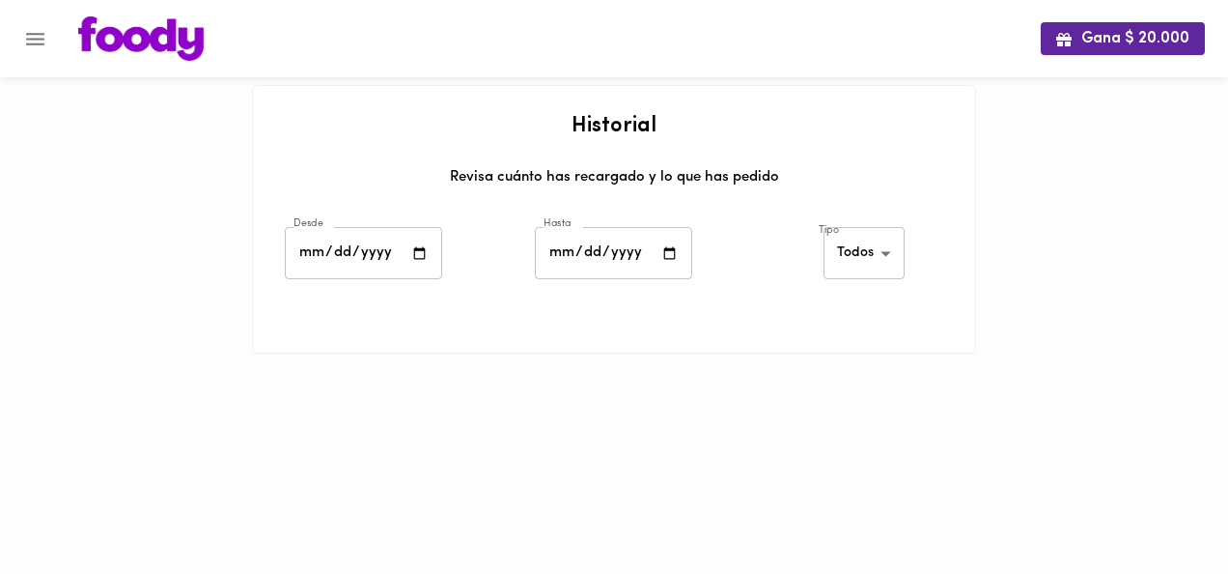
click at [345, 255] on input "date" at bounding box center [363, 253] width 157 height 53
click at [421, 257] on input "date" at bounding box center [363, 253] width 157 height 53
type input "2025-07-01"
click at [590, 259] on input "date" at bounding box center [613, 253] width 157 height 53
click at [662, 257] on input "date" at bounding box center [613, 253] width 157 height 53
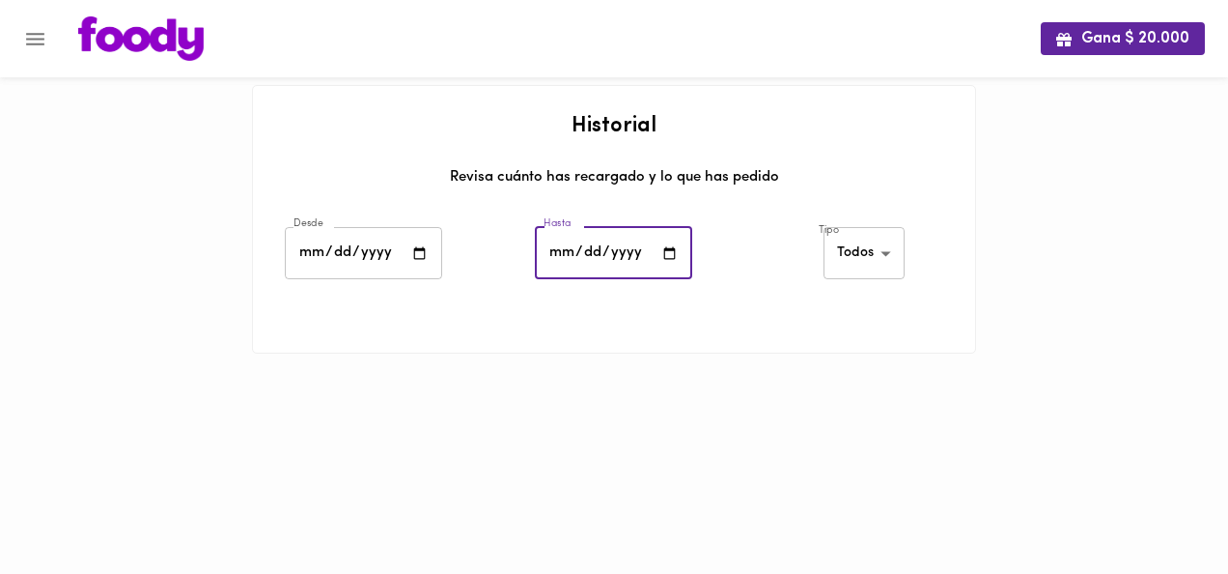
type input "2025-09-01"
click at [553, 402] on html "Gana $ 20.000 Historial Revisa cuánto has recargado y lo que has pedido Desde 2…" at bounding box center [614, 201] width 1228 height 402
click at [394, 257] on input "date" at bounding box center [363, 253] width 157 height 53
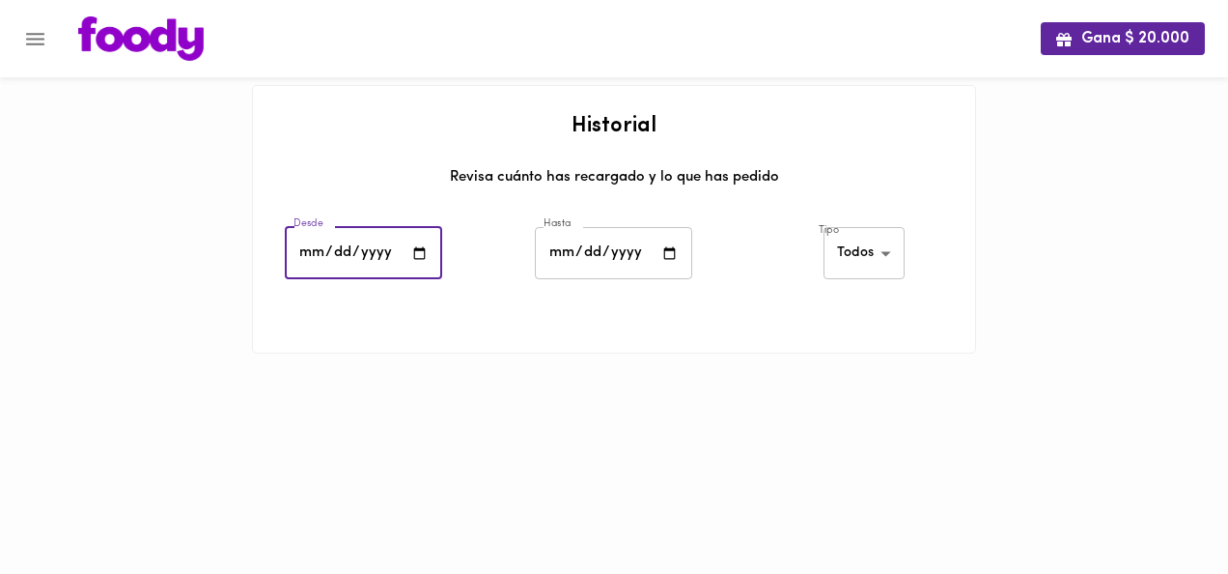
click at [419, 255] on input "date" at bounding box center [363, 253] width 157 height 53
type input "[DATE]"
click at [644, 261] on input "date" at bounding box center [613, 253] width 157 height 53
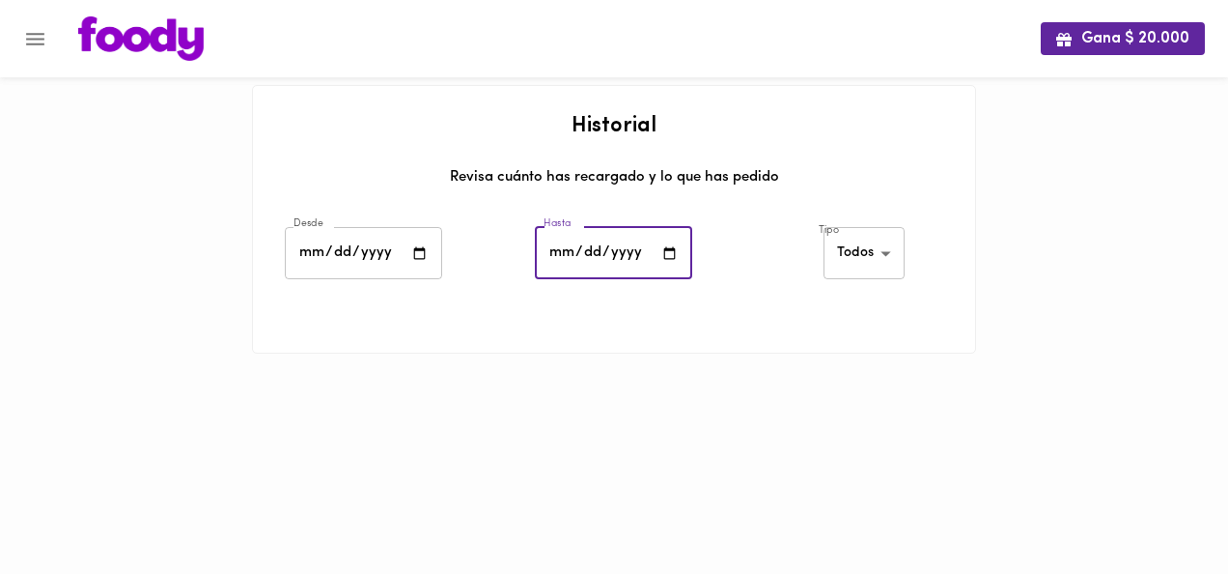
click at [665, 257] on input "date" at bounding box center [613, 253] width 157 height 53
type input "2025-09-09"
click at [876, 263] on body "Gana $ 20.000 Historial Revisa cuánto has recargado y lo que has pedido Desde 2…" at bounding box center [614, 201] width 1228 height 402
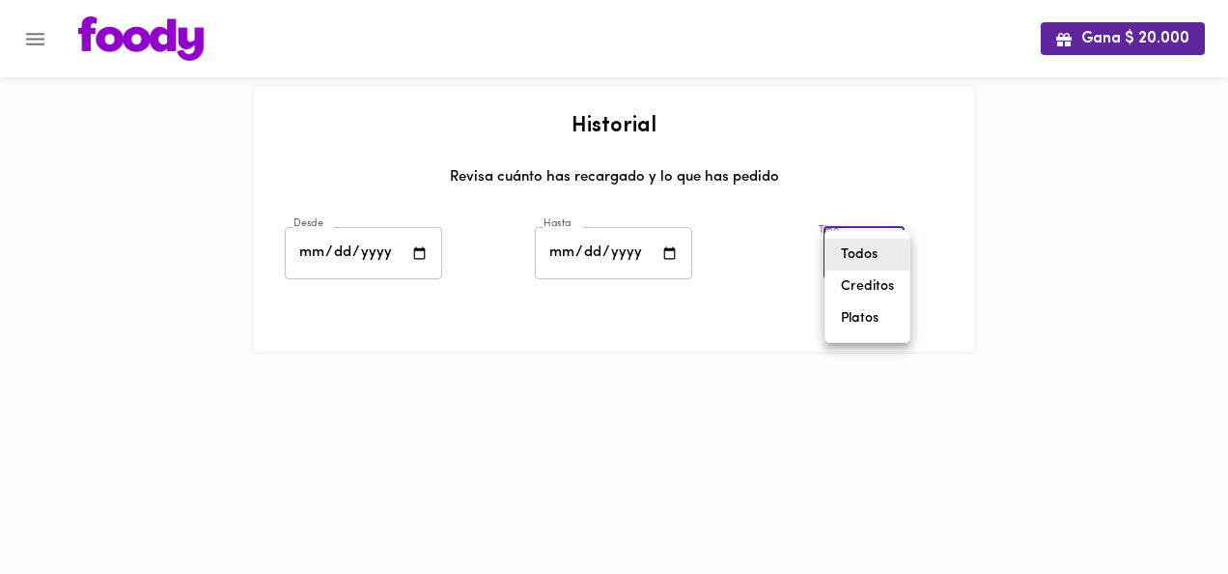
click at [875, 288] on li "Creditos" at bounding box center [868, 286] width 84 height 32
type input "foody-credits"
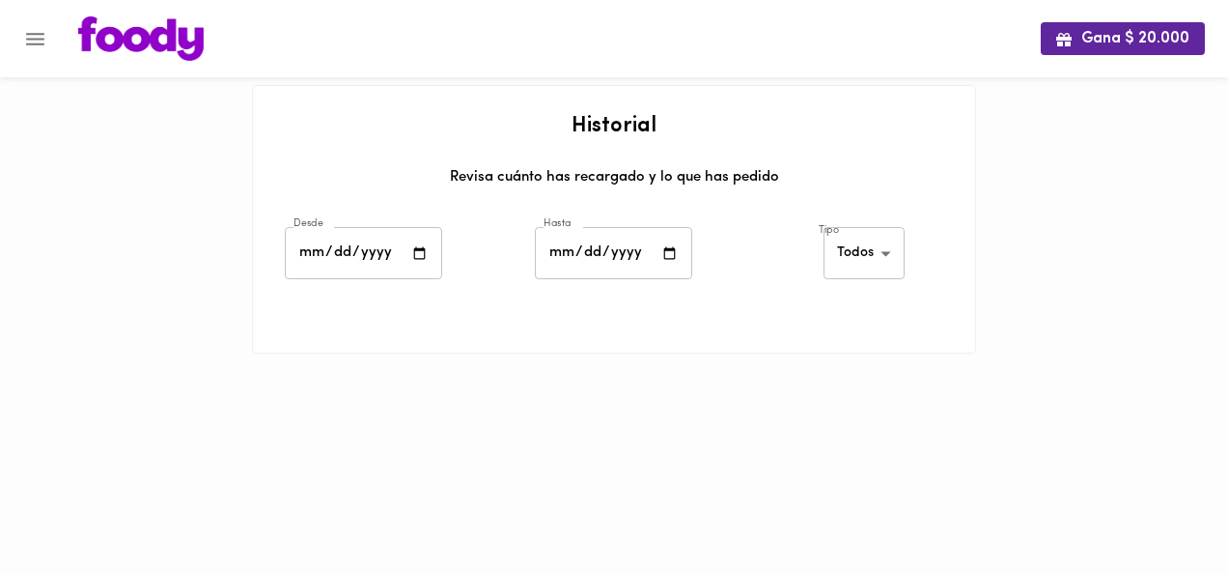
click at [27, 43] on icon "Menu" at bounding box center [35, 39] width 18 height 13
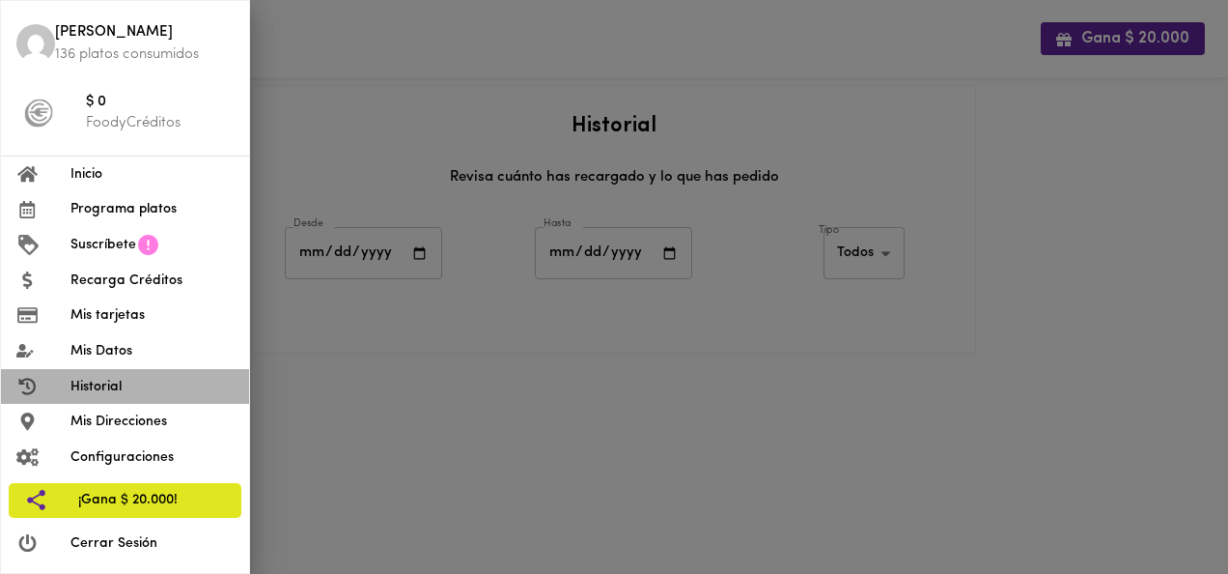
click at [73, 393] on span "Historial" at bounding box center [151, 387] width 163 height 20
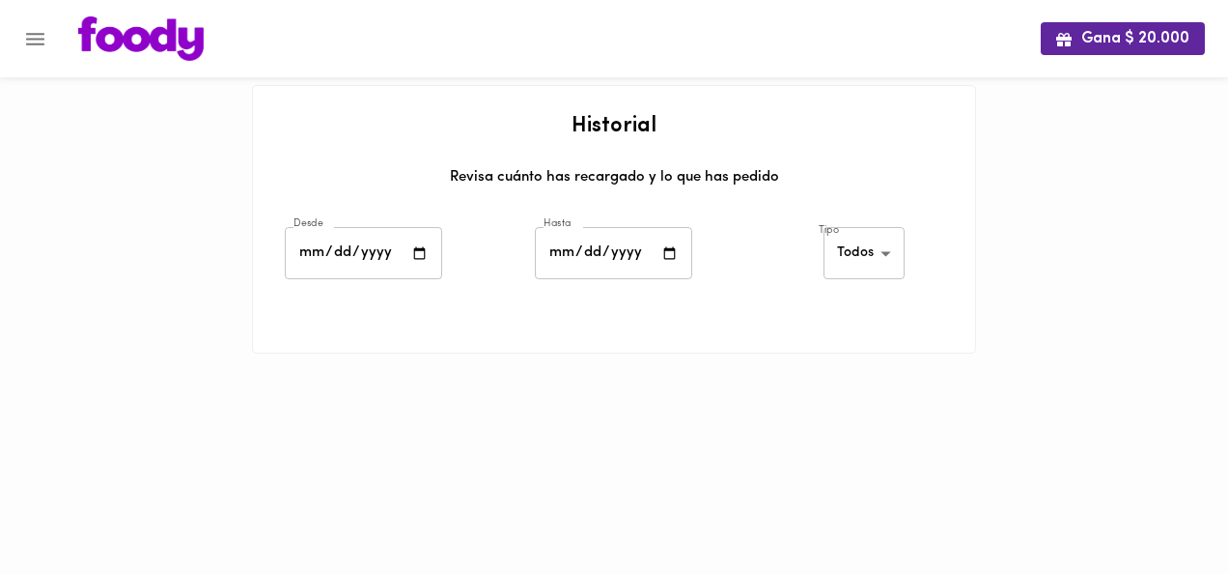
click at [415, 259] on input "date" at bounding box center [363, 253] width 157 height 53
type input "[DATE]"
click at [647, 258] on input "date" at bounding box center [613, 253] width 157 height 53
click at [674, 254] on input "date" at bounding box center [613, 253] width 157 height 53
type input "[DATE]"
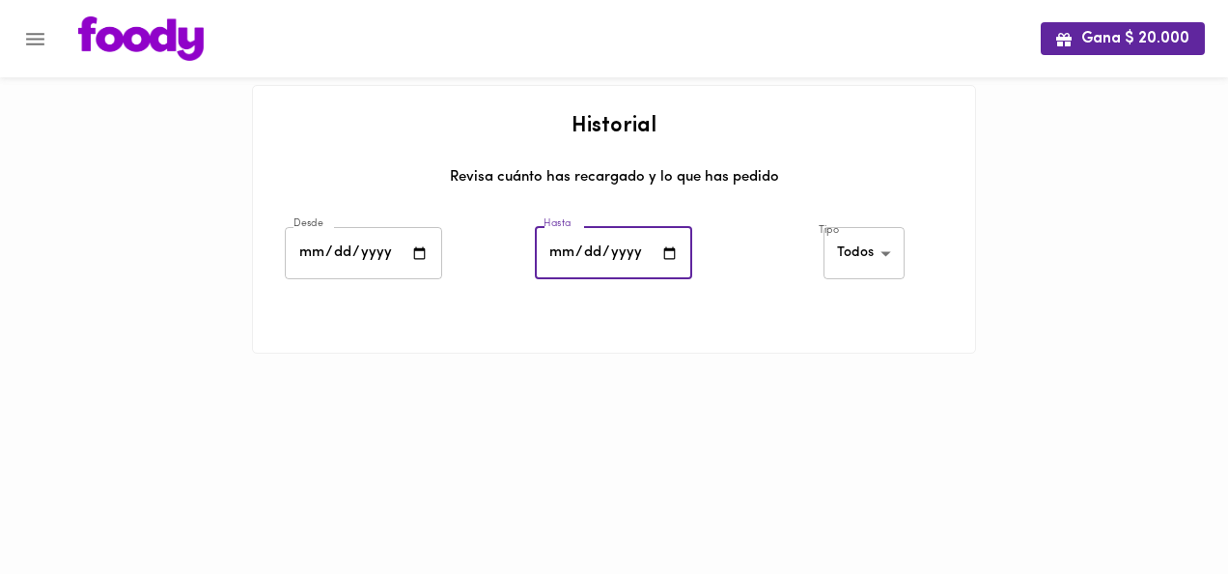
click at [891, 260] on body "Gana $ 20.000 Historial Revisa cuánto has recargado y lo que has pedido Desde […" at bounding box center [614, 201] width 1228 height 402
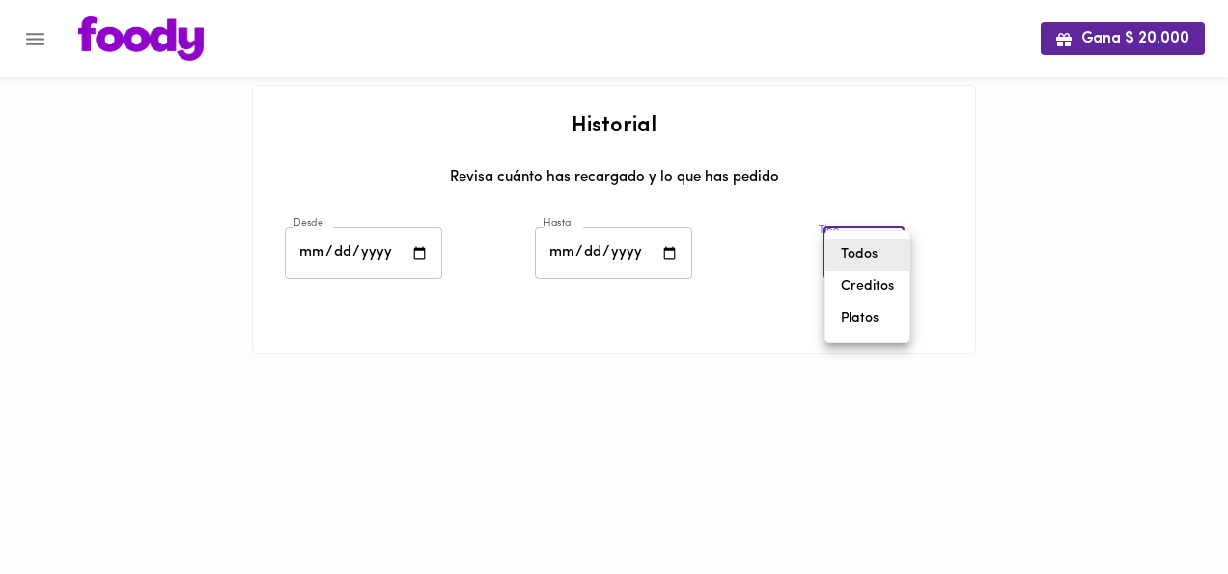
click at [873, 284] on li "Creditos" at bounding box center [868, 286] width 84 height 32
type input "[PERSON_NAME]-credits"
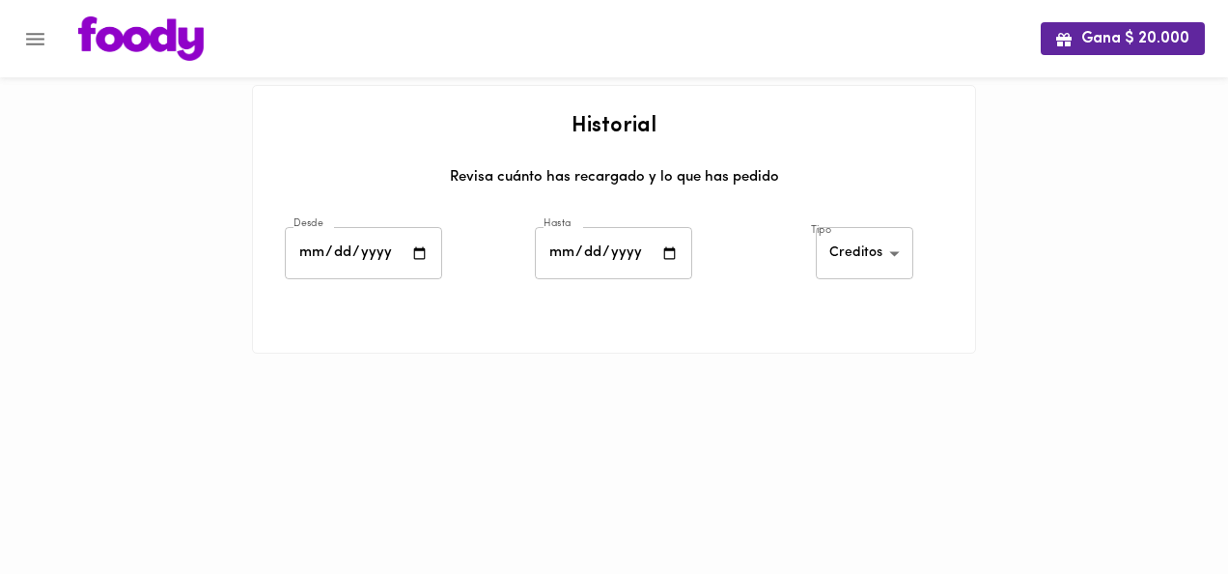
click at [744, 402] on html "Gana $ 20.000 Historial Revisa cuánto has recargado y lo que has pedido Desde […" at bounding box center [614, 201] width 1228 height 402
click at [803, 400] on div at bounding box center [614, 377] width 724 height 48
click at [30, 54] on button "Menu" at bounding box center [35, 38] width 47 height 47
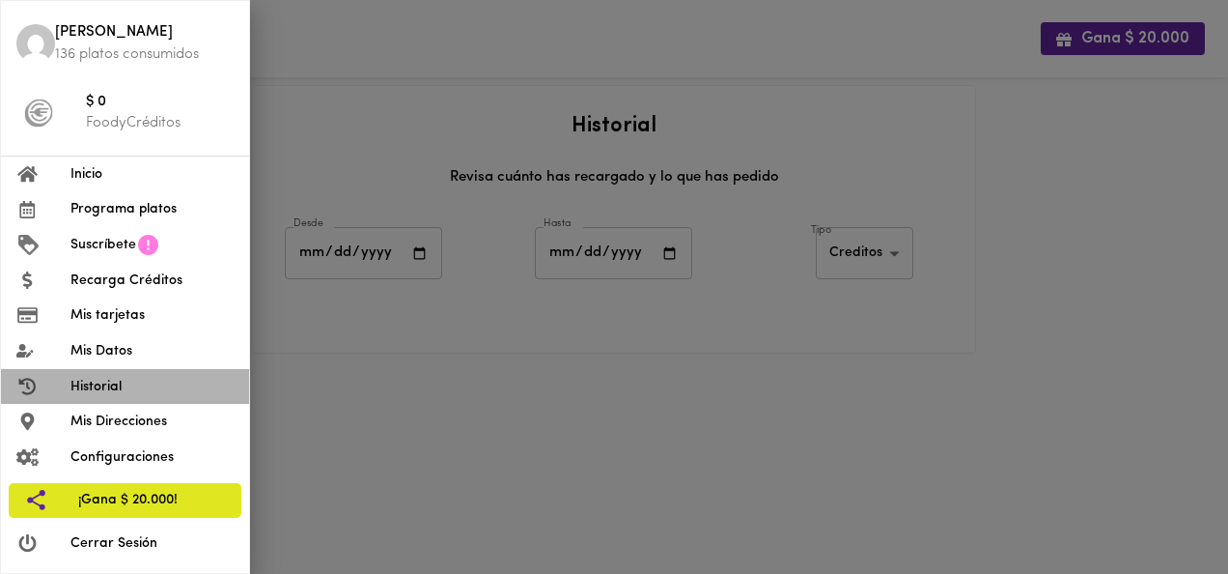
click at [27, 387] on icon at bounding box center [27, 386] width 17 height 17
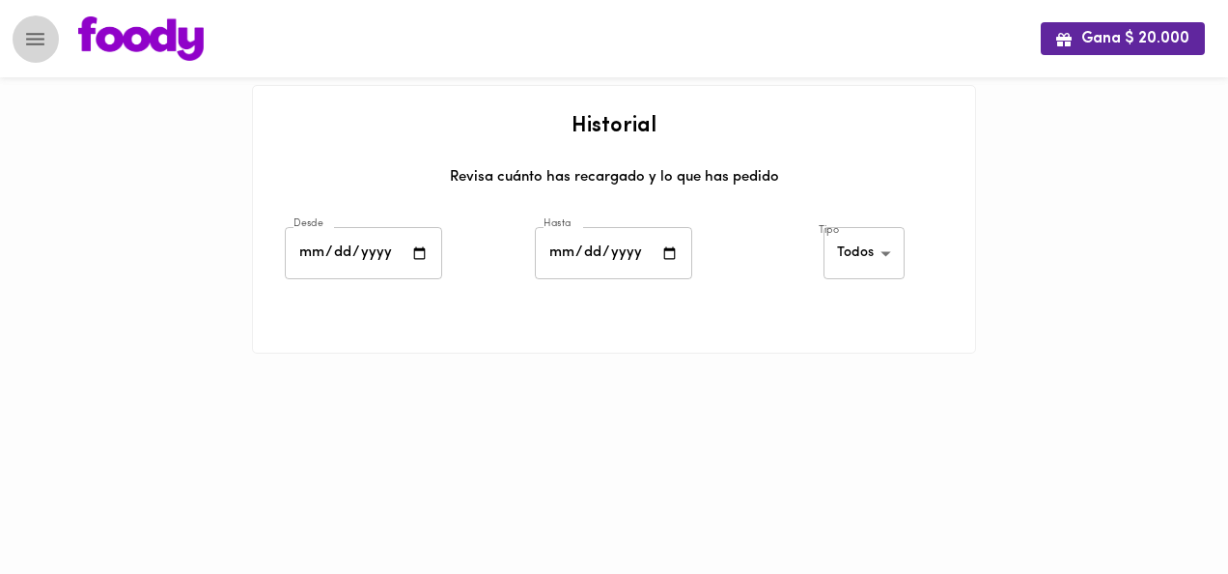
click at [36, 42] on icon "Menu" at bounding box center [35, 39] width 18 height 13
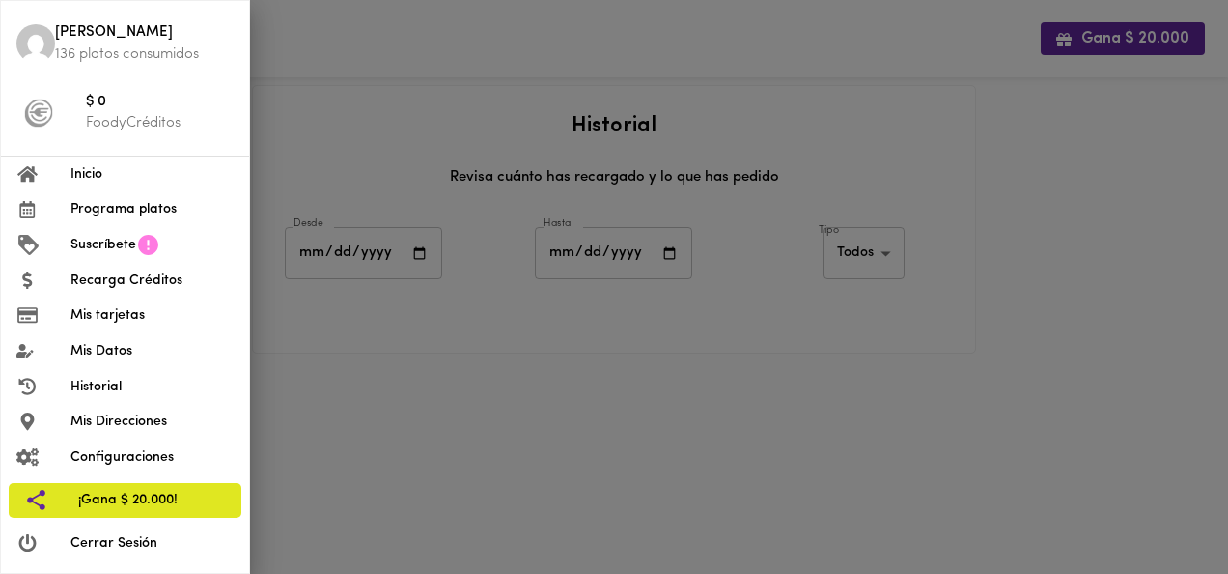
click at [67, 179] on div at bounding box center [43, 174] width 54 height 18
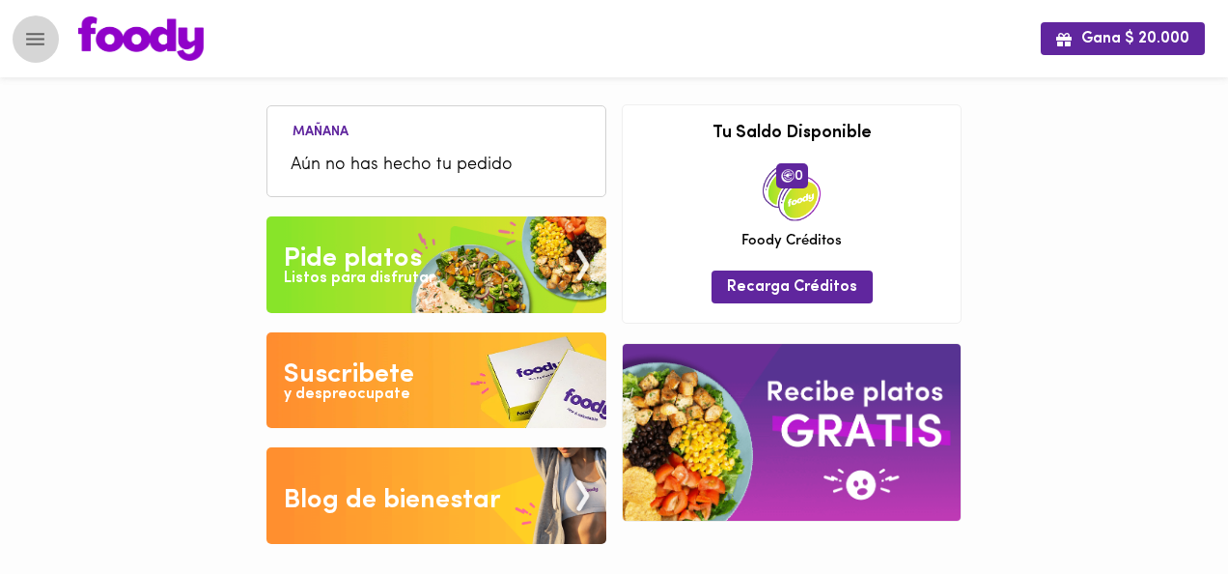
click at [32, 38] on icon "Menu" at bounding box center [35, 39] width 18 height 13
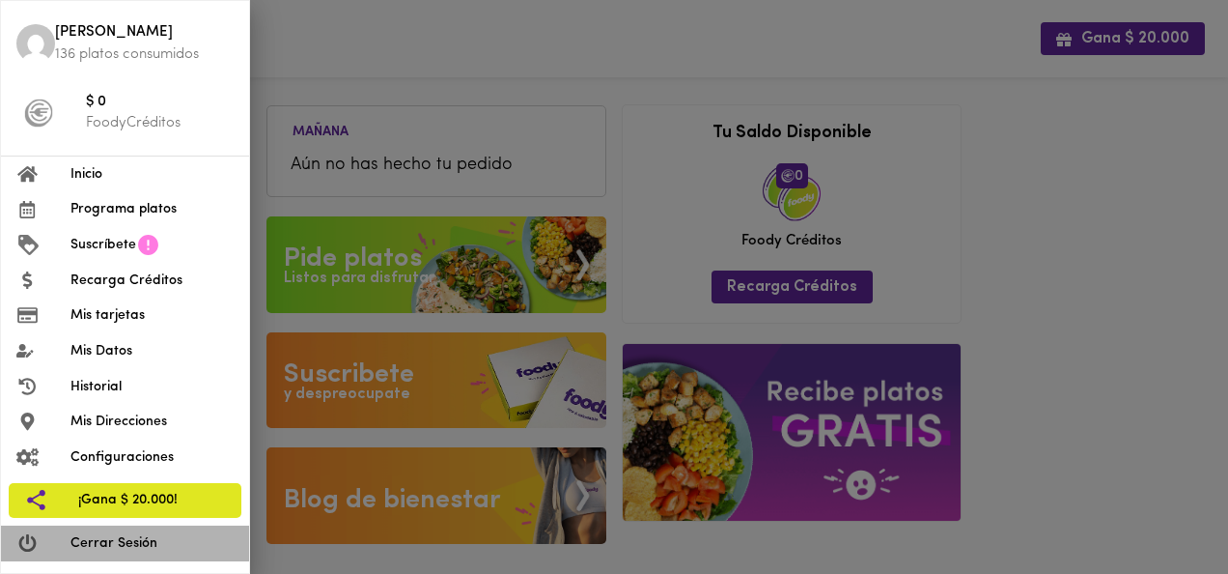
click at [124, 536] on span "Cerrar Sesión" at bounding box center [151, 543] width 163 height 20
